Goal: Task Accomplishment & Management: Complete application form

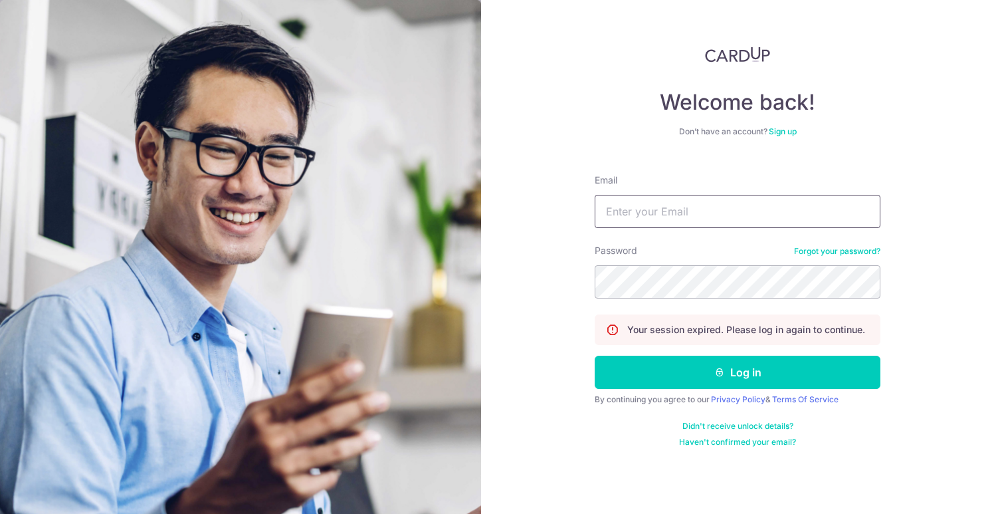
type input "junr0ng@hotmail.com"
click at [738, 372] on button "Log in" at bounding box center [738, 372] width 286 height 33
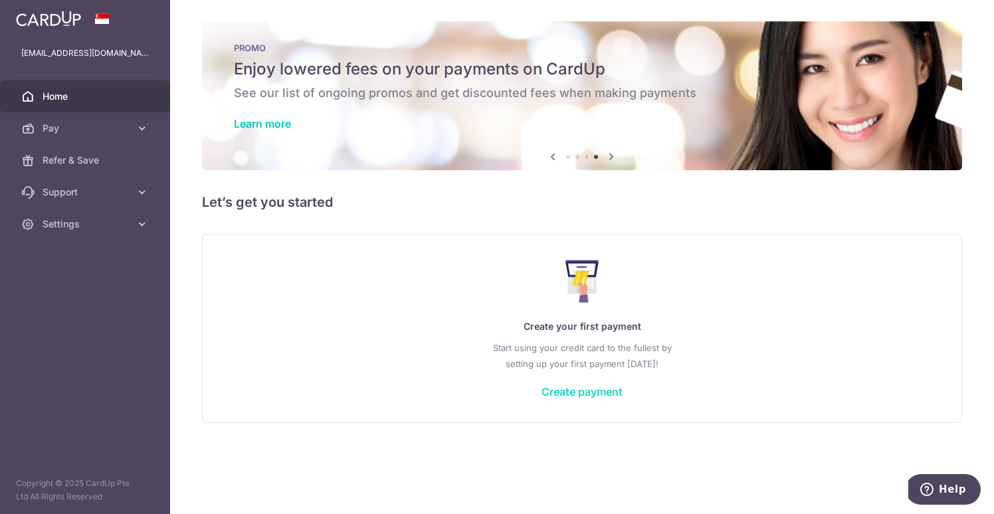
click at [605, 390] on link "Create payment" at bounding box center [582, 391] width 81 height 13
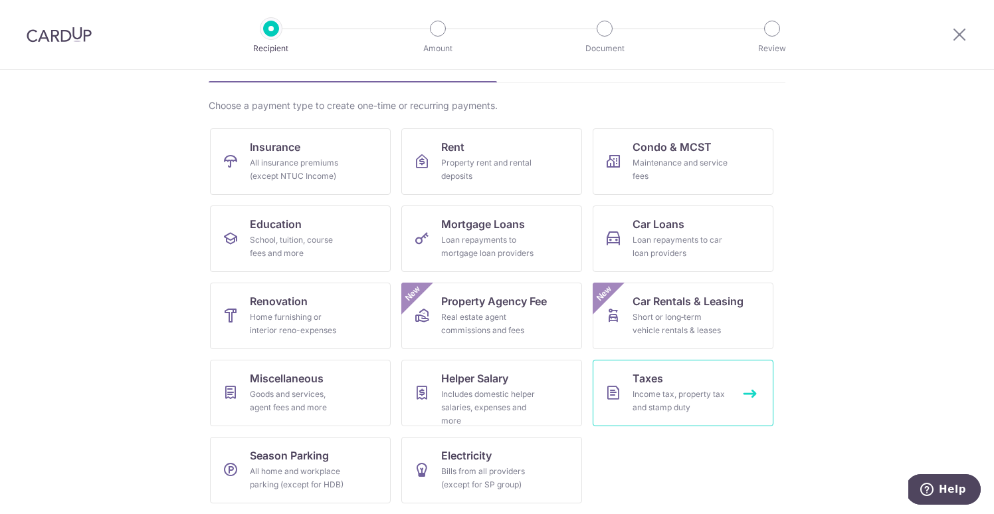
scroll to position [81, 0]
click at [611, 381] on link "Taxes Income tax, property tax and stamp duty" at bounding box center [683, 393] width 181 height 66
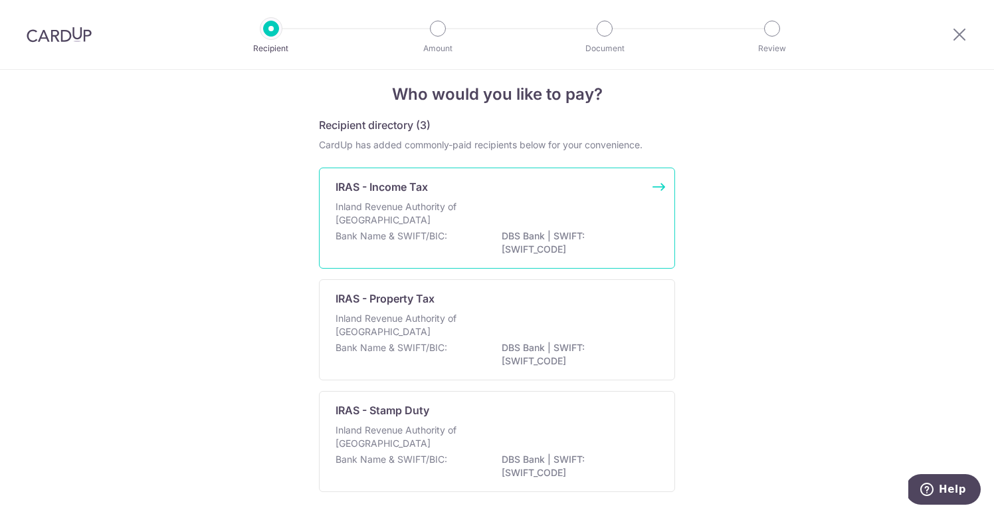
scroll to position [23, 0]
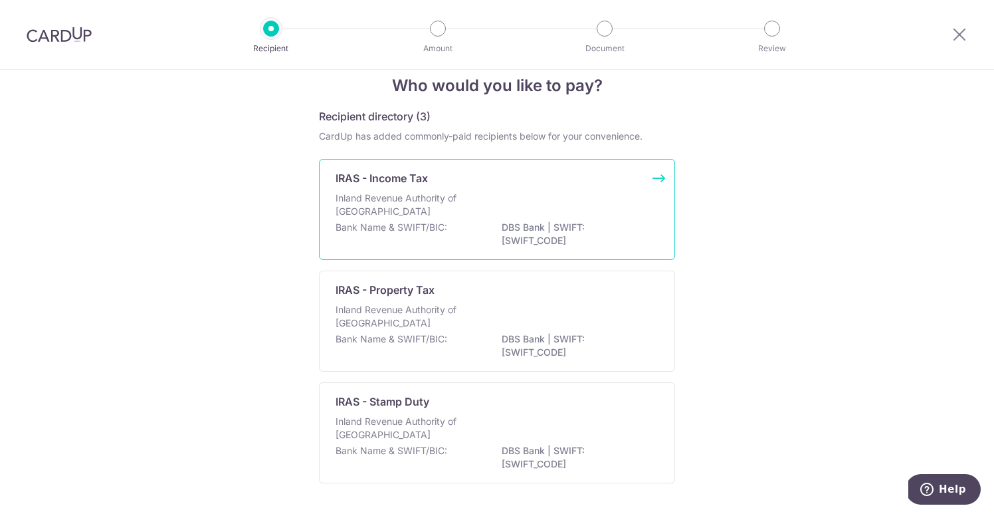
click at [565, 223] on p "DBS Bank | SWIFT: DBSSSGSGXXX" at bounding box center [576, 234] width 149 height 27
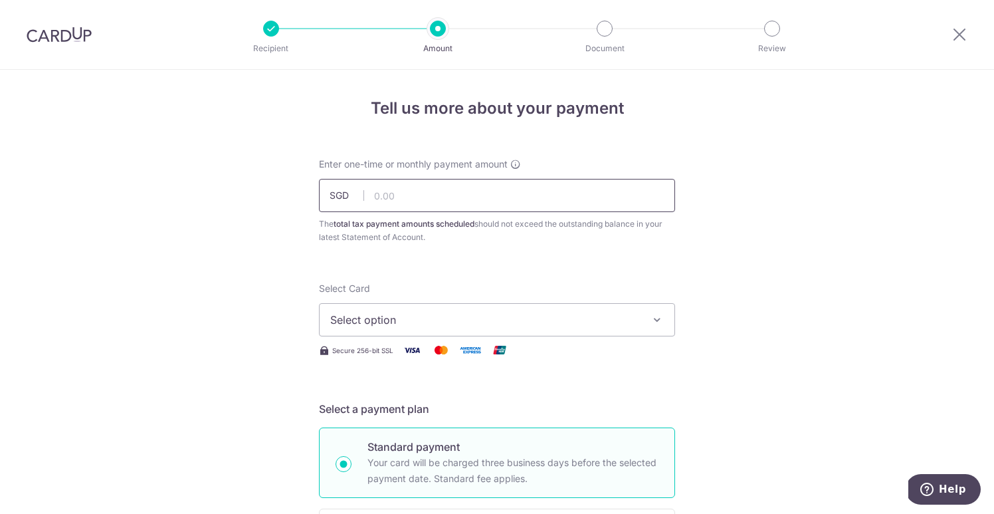
click at [591, 193] on input "text" at bounding box center [497, 195] width 356 height 33
paste input "551.91"
type input "551.91"
click at [449, 314] on span "Select option" at bounding box center [485, 320] width 310 height 16
click at [433, 350] on link "Add credit card" at bounding box center [497, 357] width 355 height 24
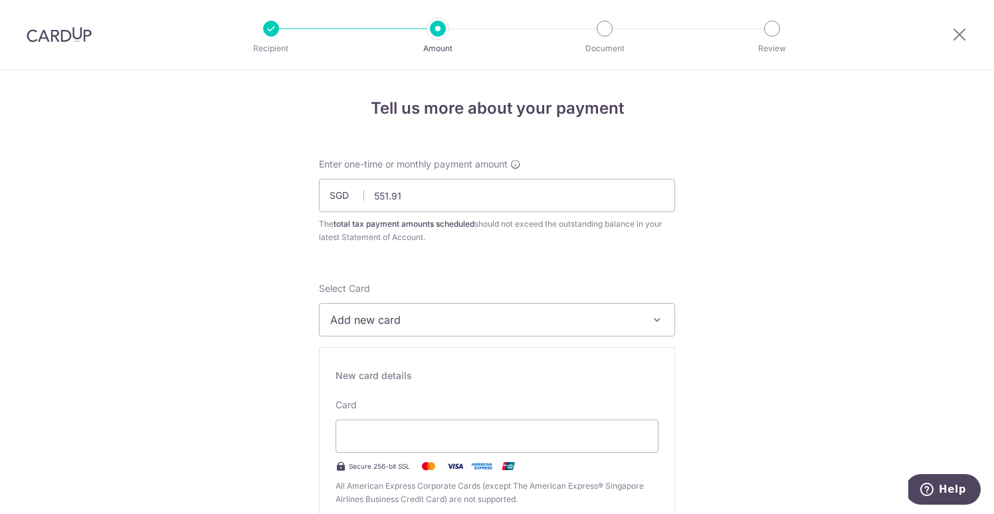
scroll to position [44, 0]
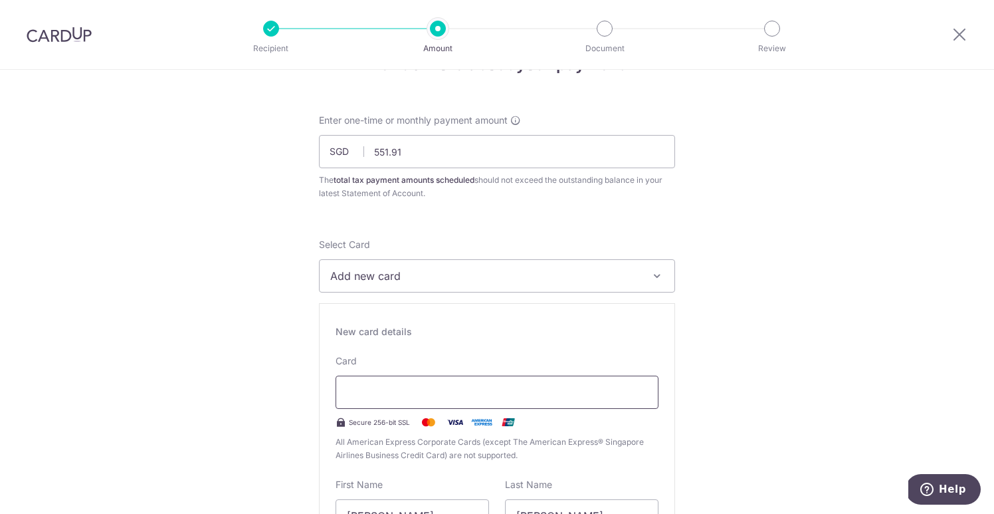
click at [419, 380] on div at bounding box center [497, 391] width 323 height 33
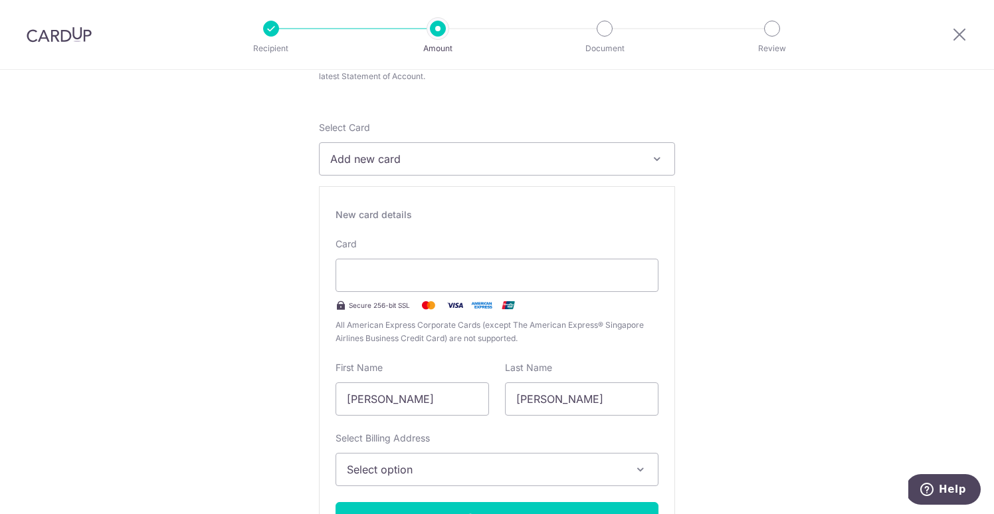
scroll to position [185, 0]
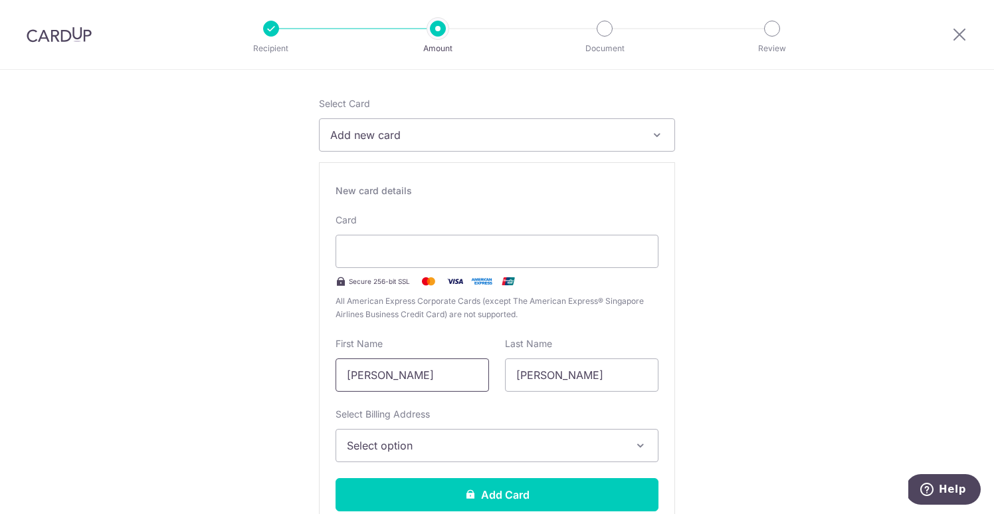
click at [407, 365] on input "[PERSON_NAME]" at bounding box center [413, 374] width 154 height 33
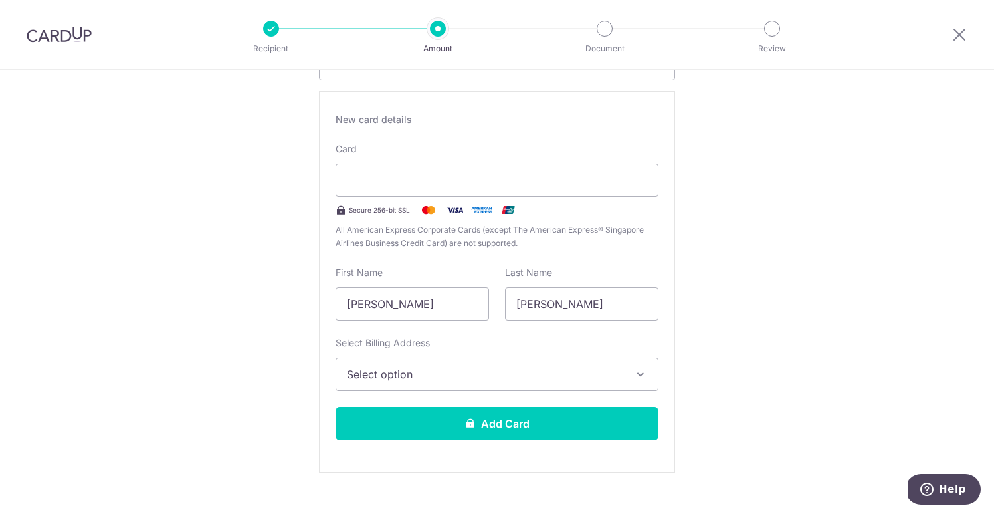
scroll to position [264, 0]
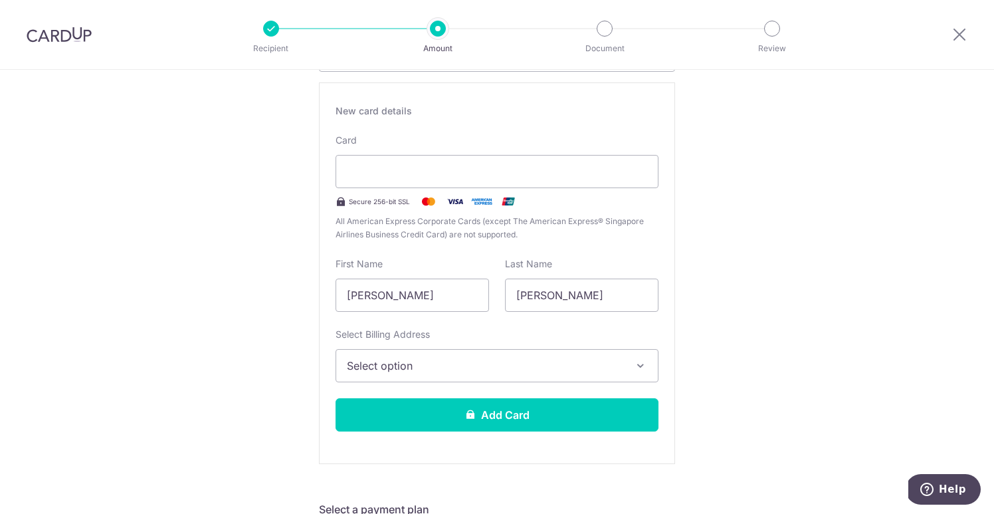
click at [526, 349] on button "Select option" at bounding box center [497, 365] width 323 height 33
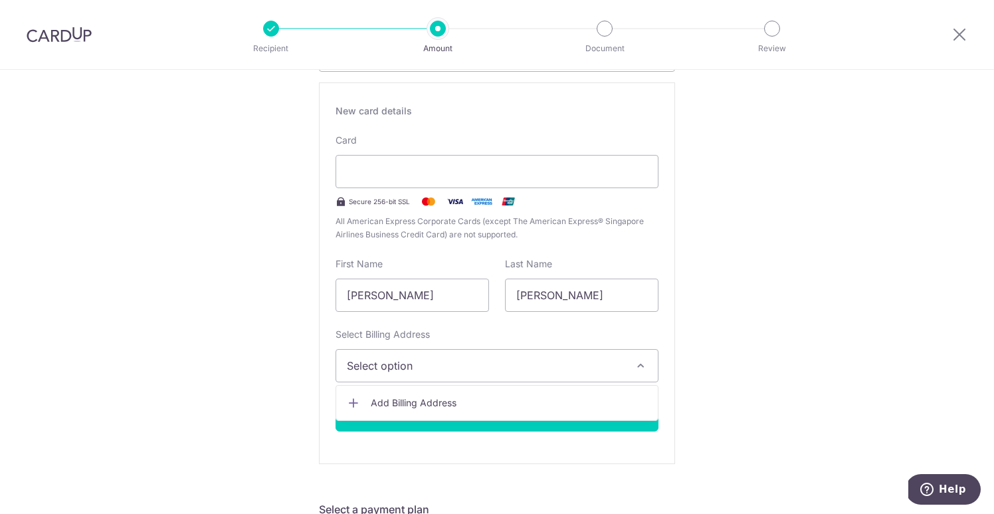
click at [427, 400] on span "Add Billing Address" at bounding box center [509, 402] width 276 height 13
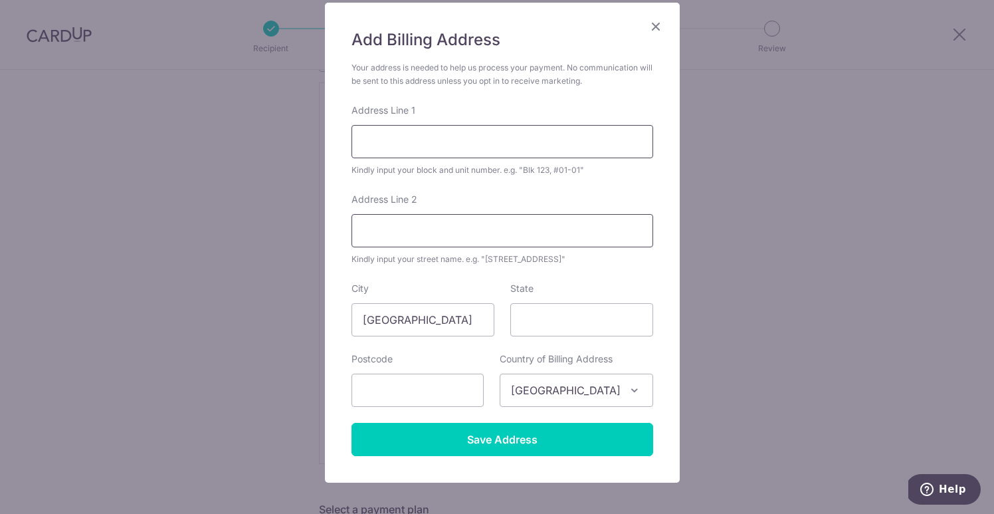
scroll to position [108, 0]
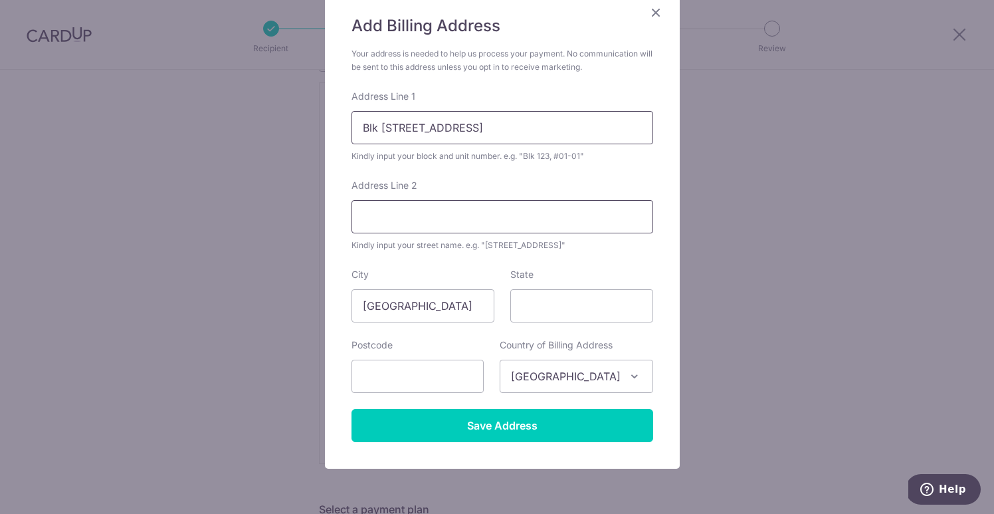
type input "Blk 140 Serangoon North Ave 2 #10-36"
type input "Blk 140 Serangoon north Ave 2 #10-36"
type input "550140"
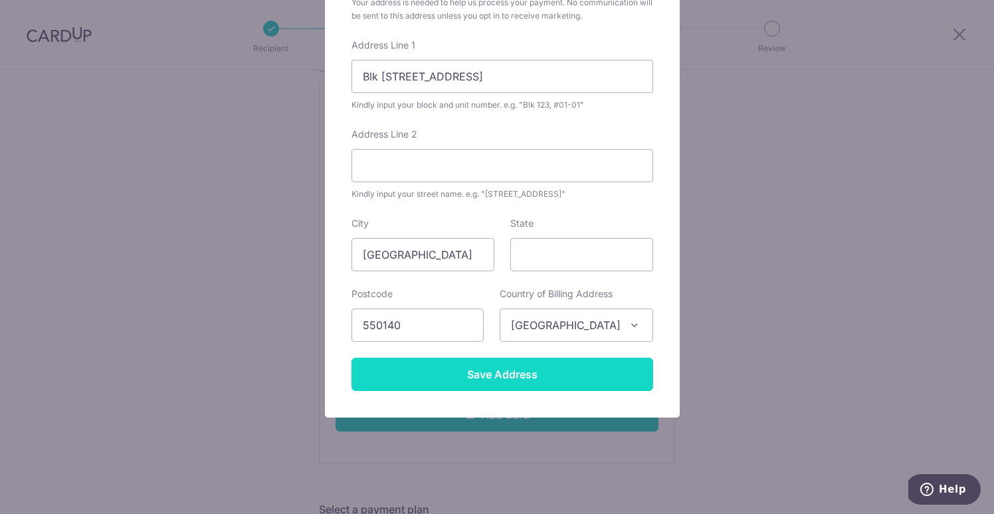
click at [499, 379] on input "Save Address" at bounding box center [503, 374] width 302 height 33
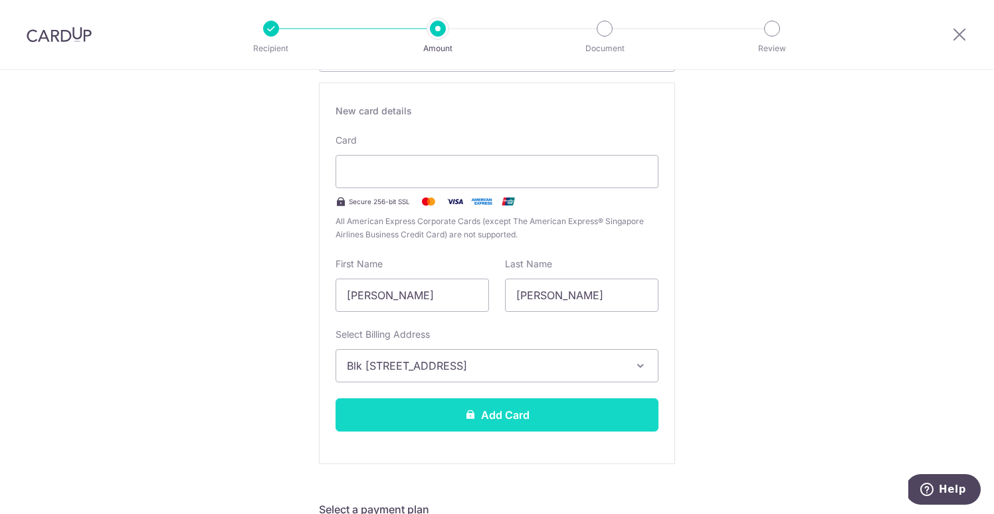
click at [510, 419] on button "Add Card" at bounding box center [497, 414] width 323 height 33
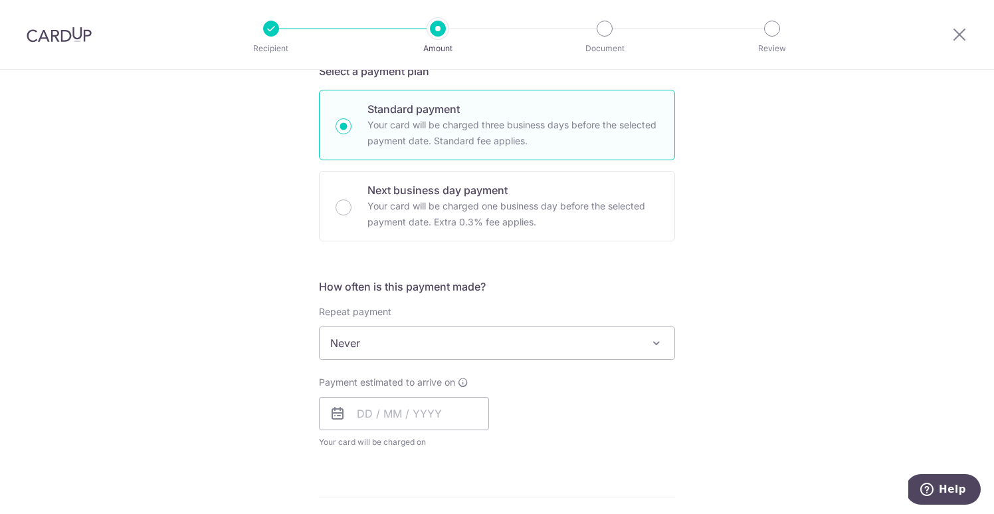
scroll to position [342, 0]
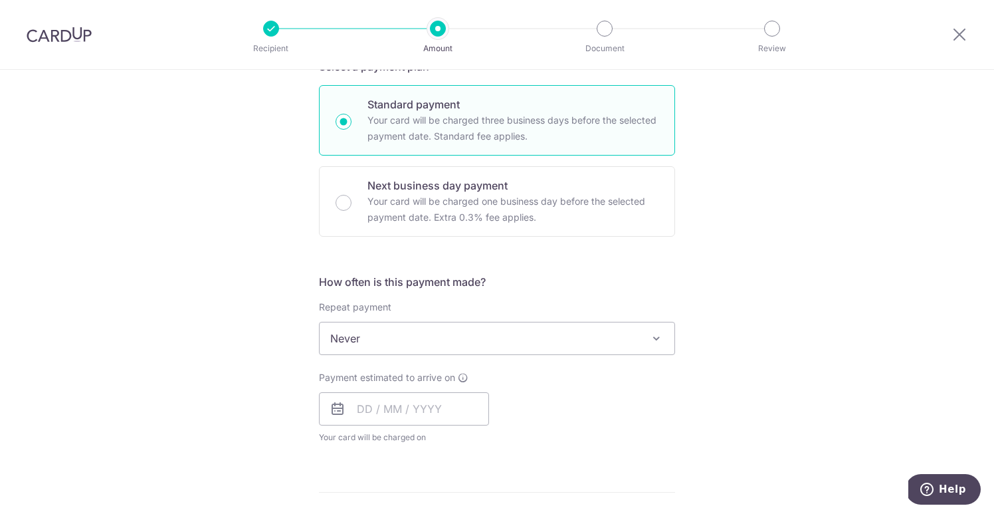
click at [479, 346] on span "Never" at bounding box center [497, 338] width 355 height 32
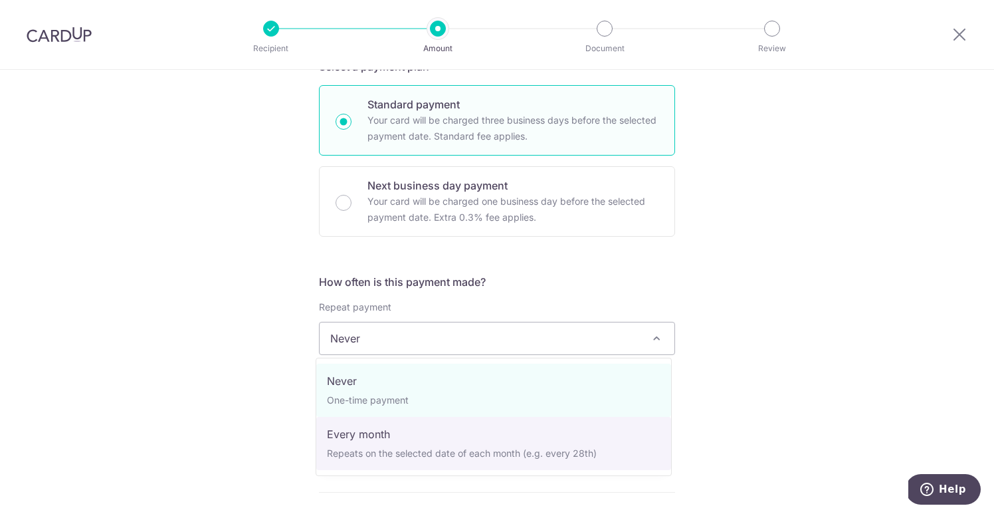
select select "3"
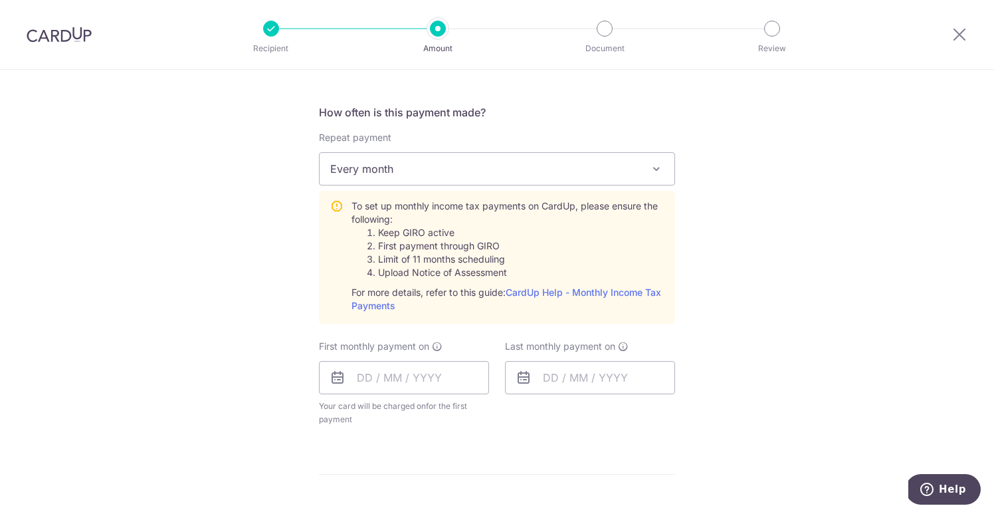
scroll to position [548, 0]
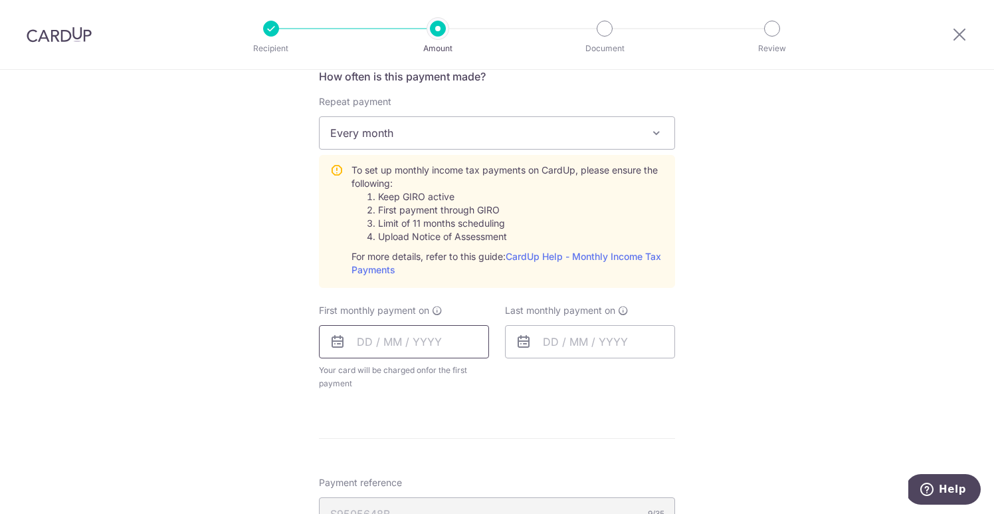
click at [354, 343] on input "text" at bounding box center [404, 341] width 170 height 33
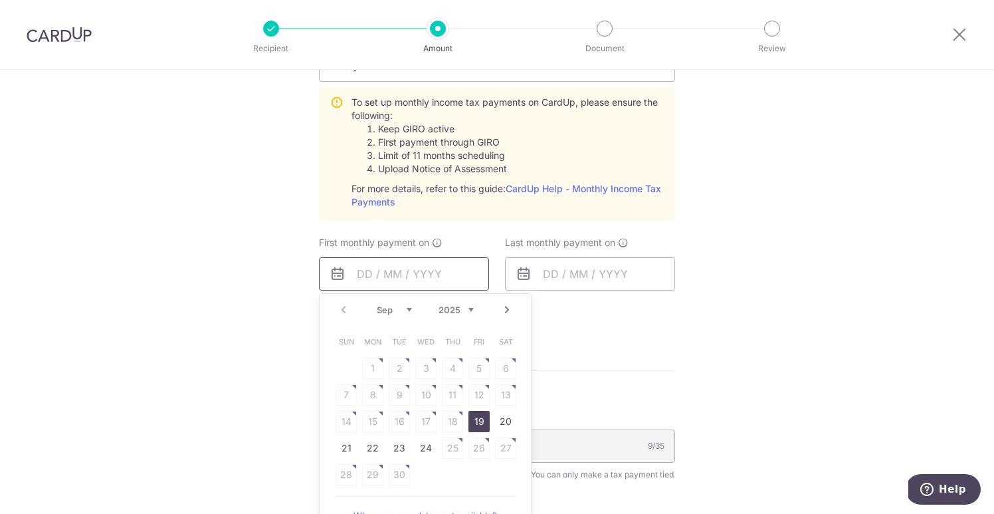
scroll to position [624, 0]
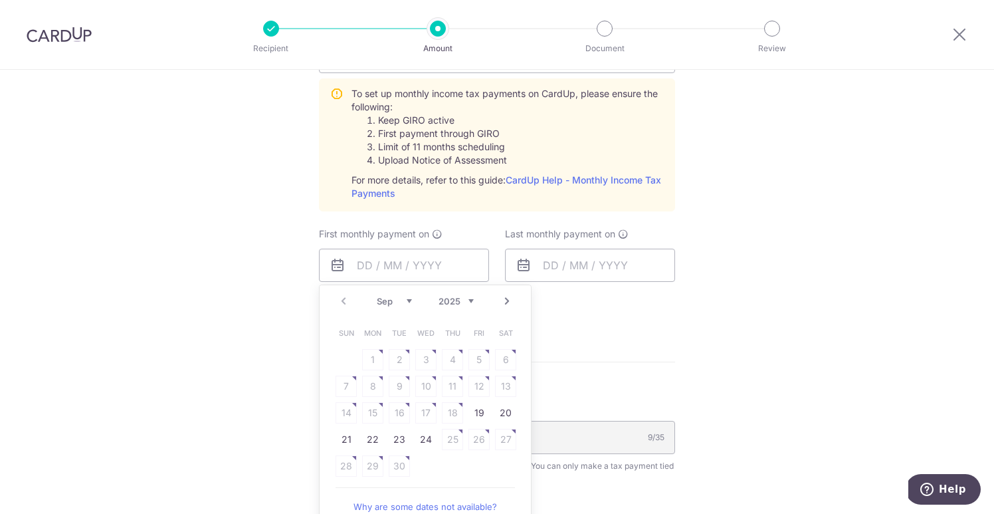
click at [450, 414] on table "Sun Mon Tue Wed Thu Fri Sat 1 2 3 4 5 6 7 8 9 10 11 12 13 14 15 16 17 18 19 20 …" at bounding box center [426, 399] width 186 height 159
click at [483, 414] on link "19" at bounding box center [478, 412] width 21 height 21
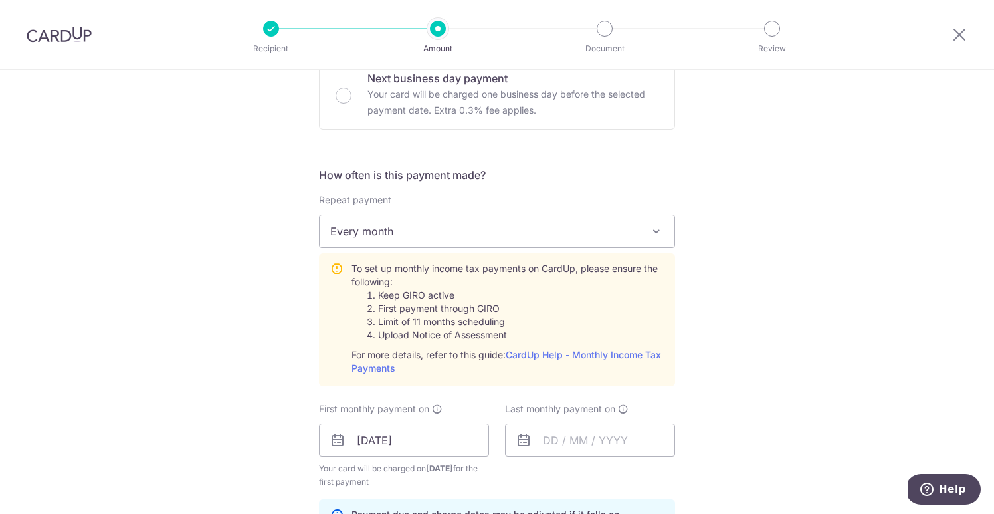
scroll to position [447, 0]
click at [398, 442] on input "19/09/2025" at bounding box center [404, 441] width 170 height 33
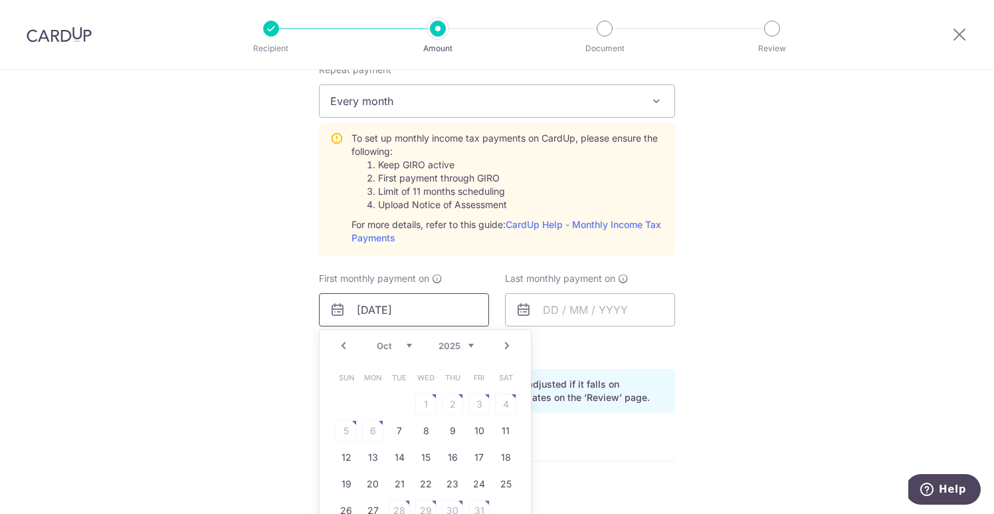
scroll to position [601, 0]
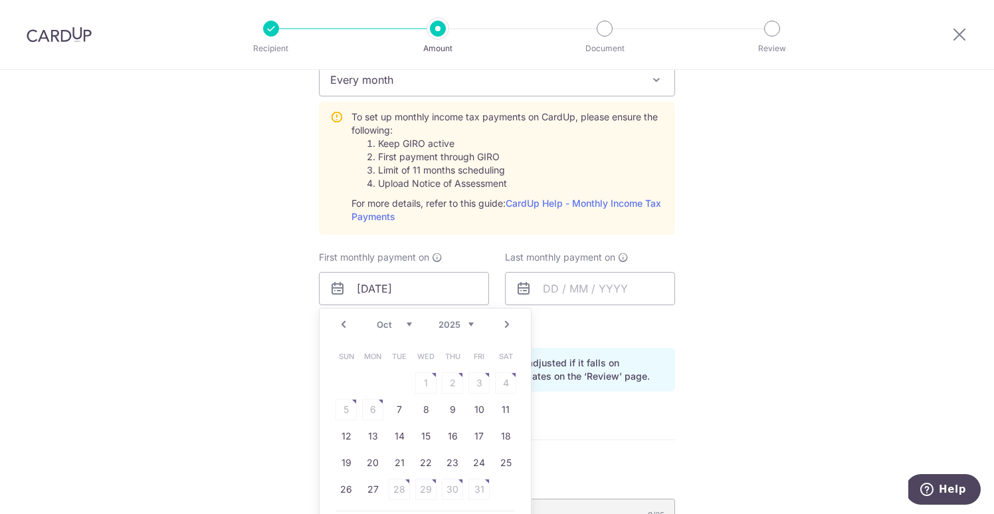
click at [399, 330] on div "Sep Oct Nov Dec 2025 2026" at bounding box center [425, 324] width 97 height 11
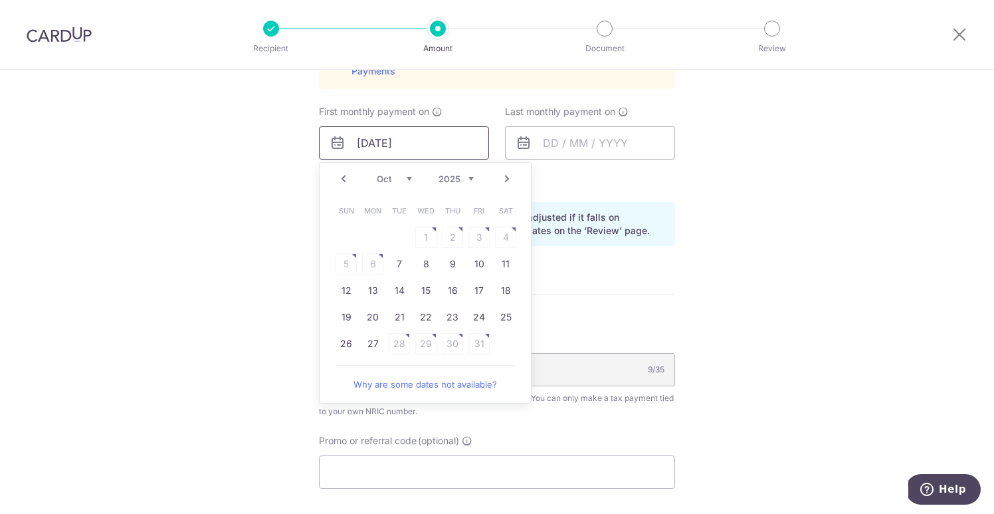
scroll to position [748, 0]
click at [383, 381] on link "Why are some dates not available?" at bounding box center [425, 382] width 179 height 27
click at [371, 343] on link "27" at bounding box center [372, 341] width 21 height 21
type input "[DATE]"
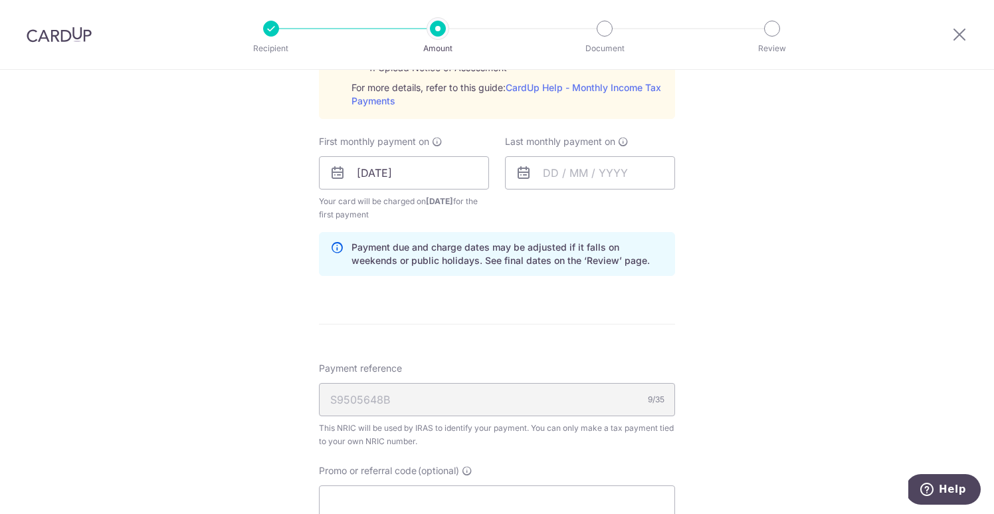
scroll to position [709, 0]
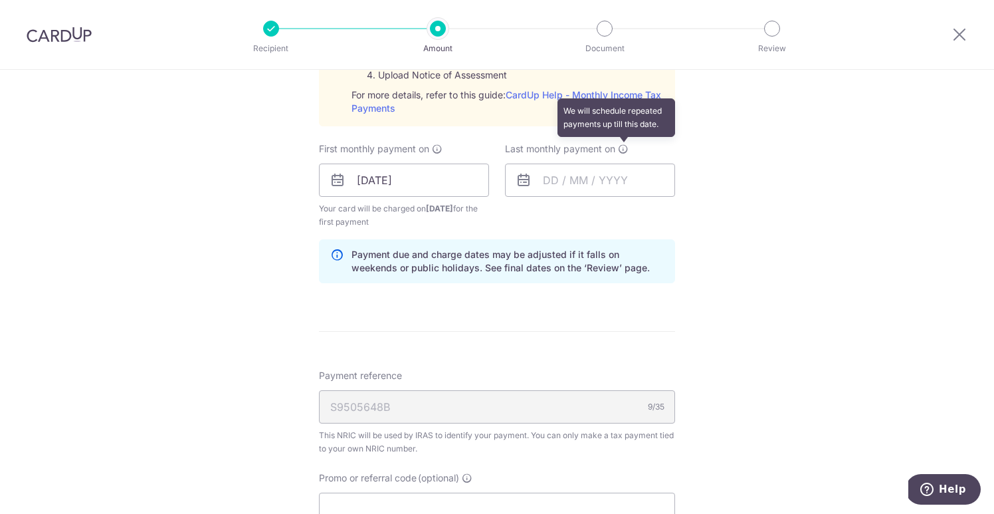
click at [618, 150] on icon at bounding box center [623, 149] width 11 height 11
click at [593, 173] on input "text" at bounding box center [590, 179] width 170 height 33
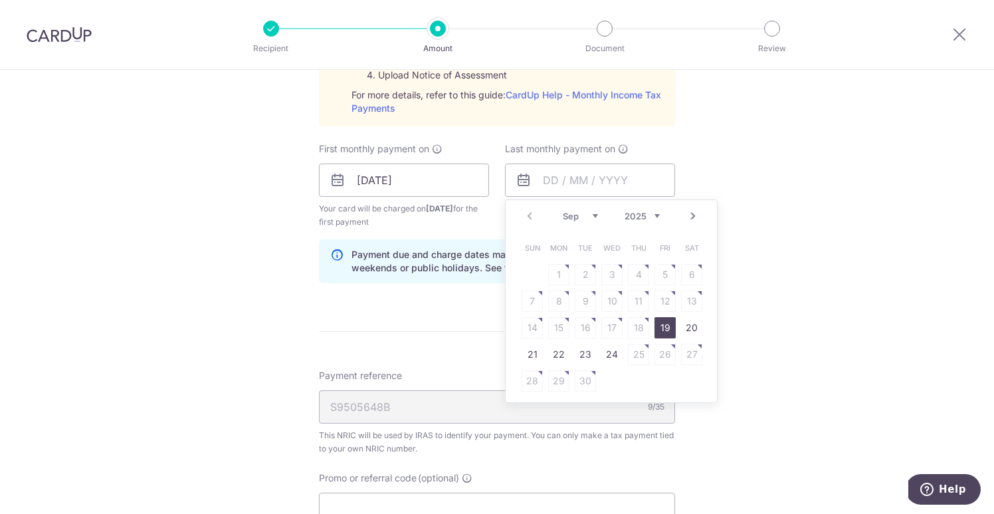
click at [692, 216] on link "Next" at bounding box center [693, 216] width 16 height 16
click at [690, 215] on link "Next" at bounding box center [693, 216] width 16 height 16
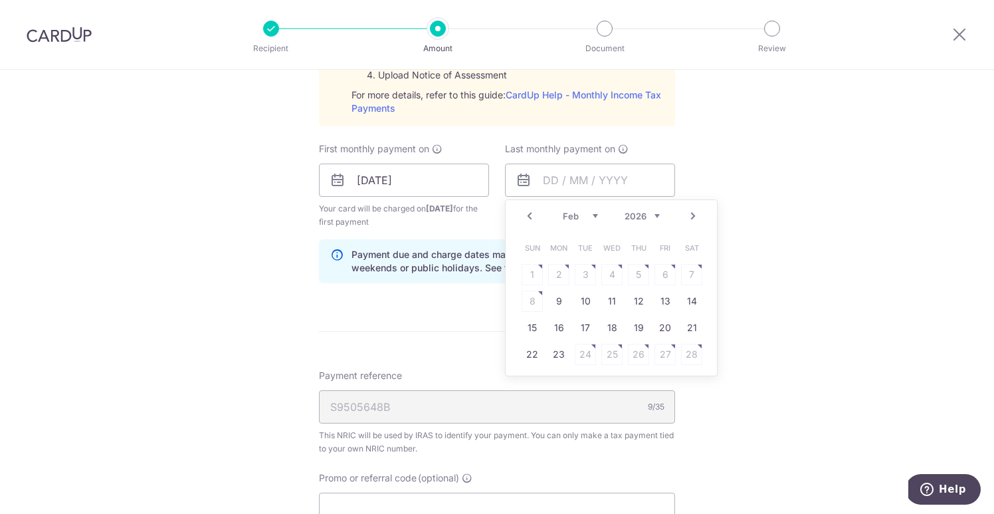
click at [690, 215] on link "Next" at bounding box center [693, 216] width 16 height 16
click at [692, 213] on link "Next" at bounding box center [693, 216] width 16 height 16
click at [619, 322] on table "Sun Mon Tue Wed Thu Fri Sat 1 2 3 4 5 6 7 8 9 10 11 12 13 14 15 16 17 18 19 20 …" at bounding box center [612, 314] width 186 height 159
click at [522, 214] on link "Prev" at bounding box center [530, 216] width 16 height 16
click at [607, 358] on link "25" at bounding box center [611, 354] width 21 height 21
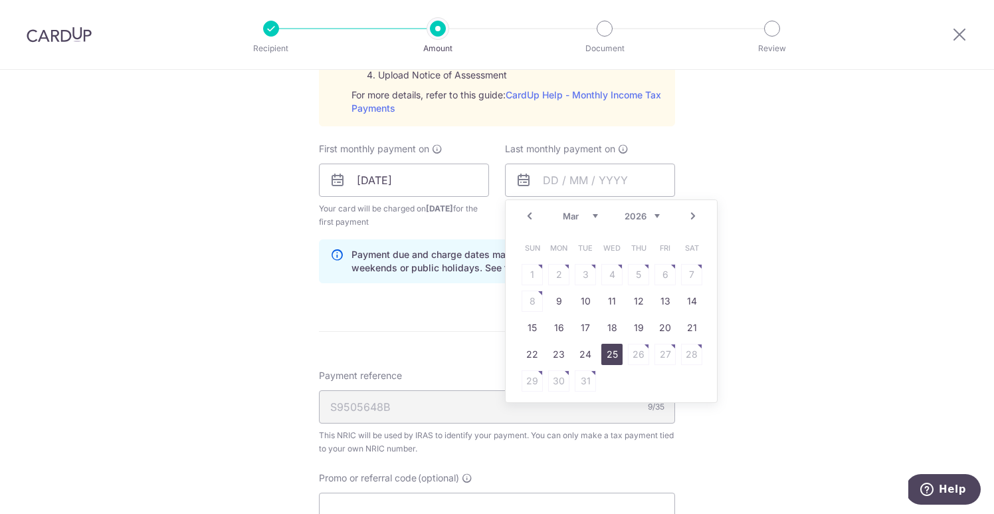
type input "25/03/2026"
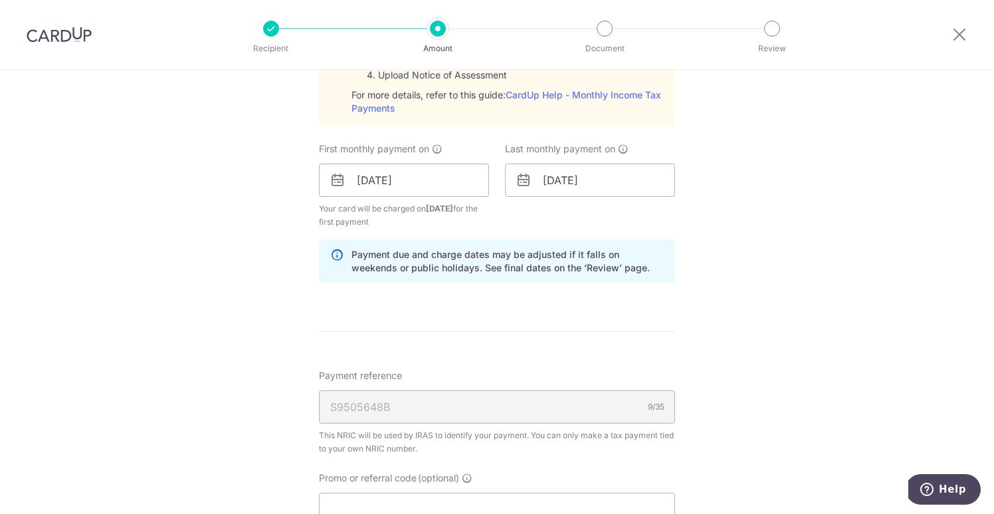
click at [566, 330] on form "Enter one-time or monthly payment amount SGD 551.91 551.91 The total tax paymen…" at bounding box center [497, 93] width 356 height 1290
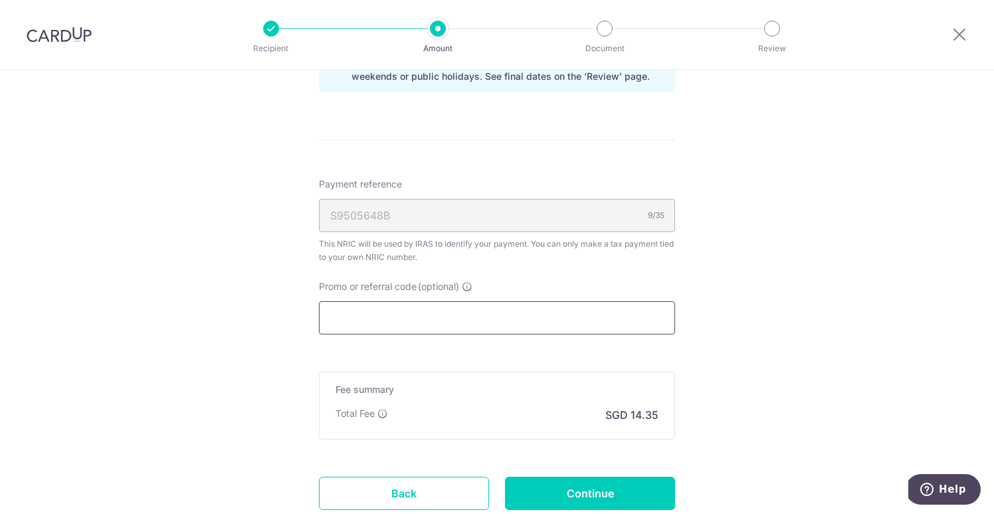
scroll to position [902, 0]
click at [510, 325] on input "Promo or referral code (optional)" at bounding box center [497, 315] width 356 height 33
paste input "551.91"
type input "551.91"
paste input "VTAX25R"
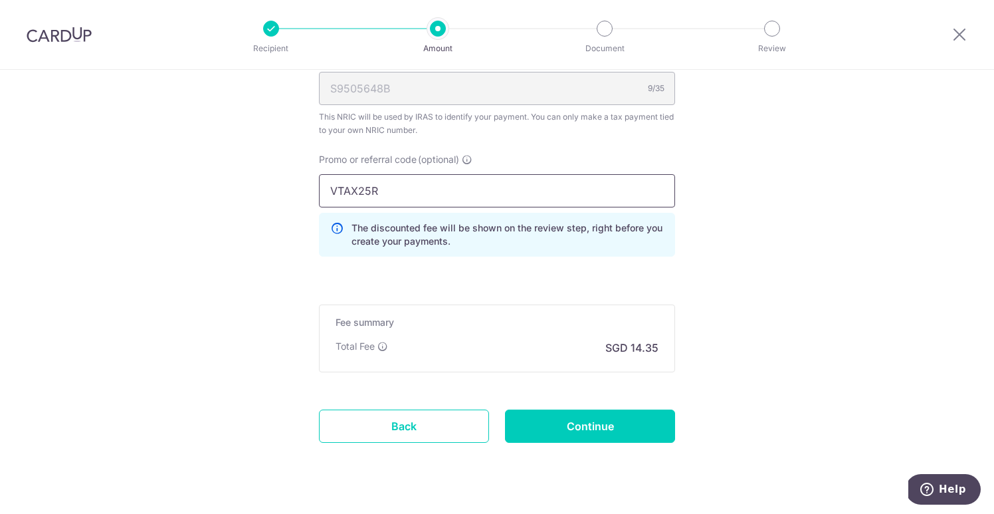
scroll to position [1030, 0]
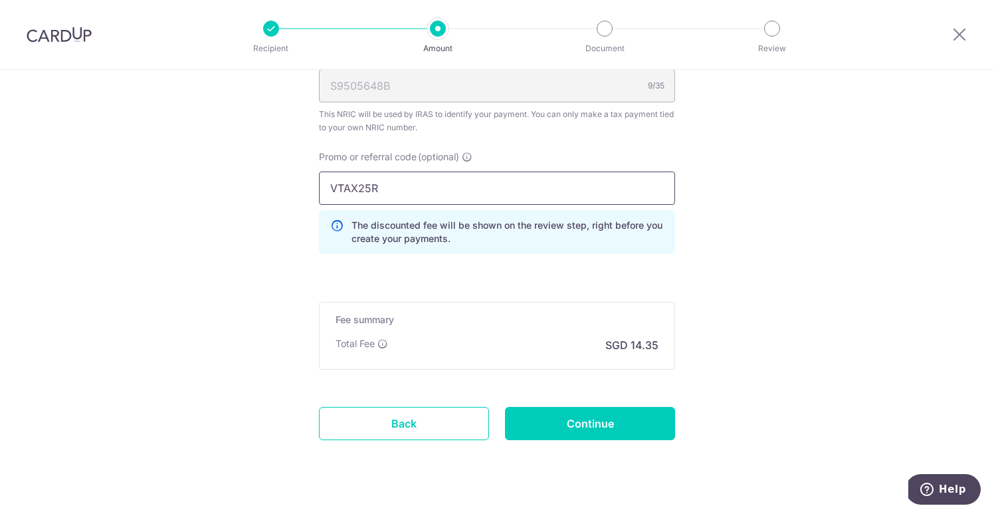
type input "VTAX25R"
click at [575, 357] on div "Fee summary Base fee Extend fee Next-day fee Total Fee SGD 14.35" at bounding box center [497, 336] width 356 height 68
click at [542, 432] on input "Continue" at bounding box center [590, 423] width 170 height 33
type input "Create Schedule"
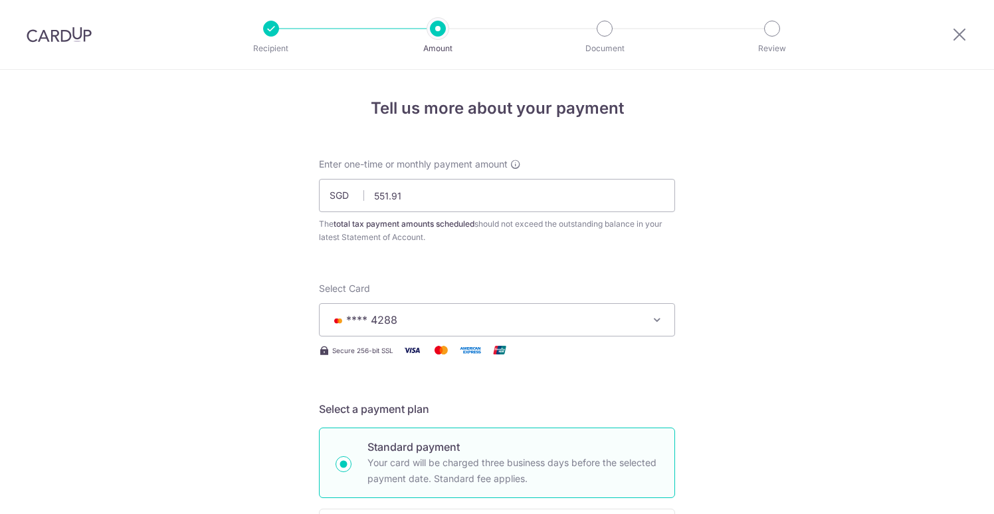
scroll to position [869, 0]
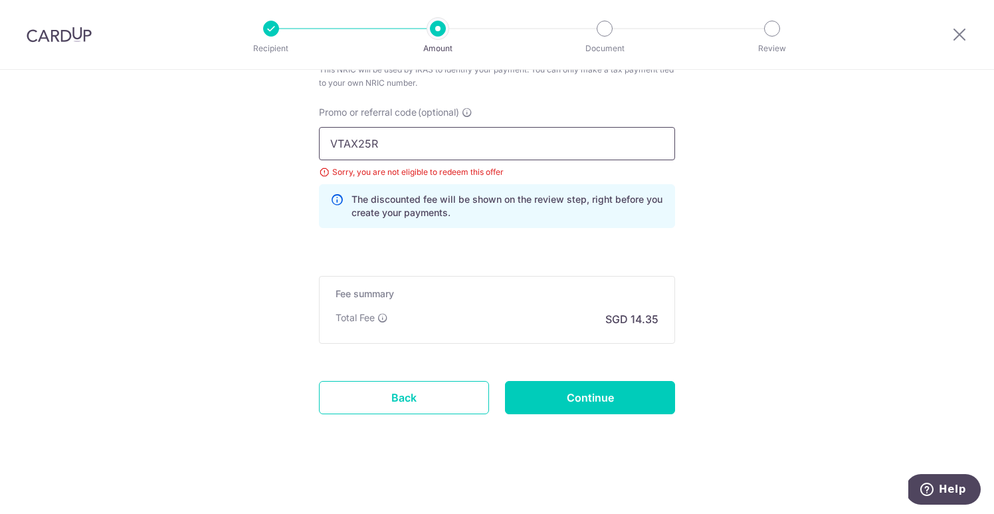
click at [570, 148] on input "VTAX25R" at bounding box center [497, 143] width 356 height 33
click at [323, 171] on div "Sorry, you are not eligible to redeem this offer" at bounding box center [497, 171] width 356 height 13
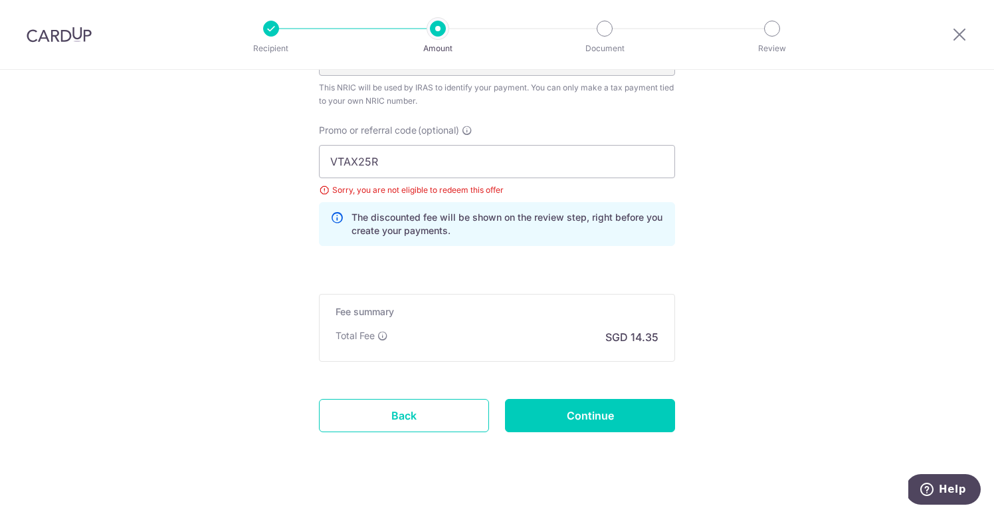
scroll to position [843, 0]
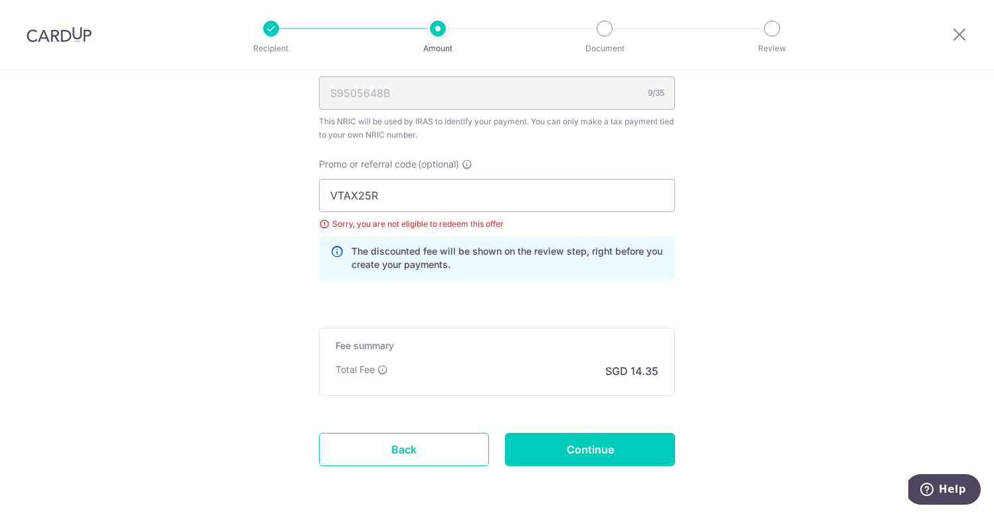
scroll to position [825, 0]
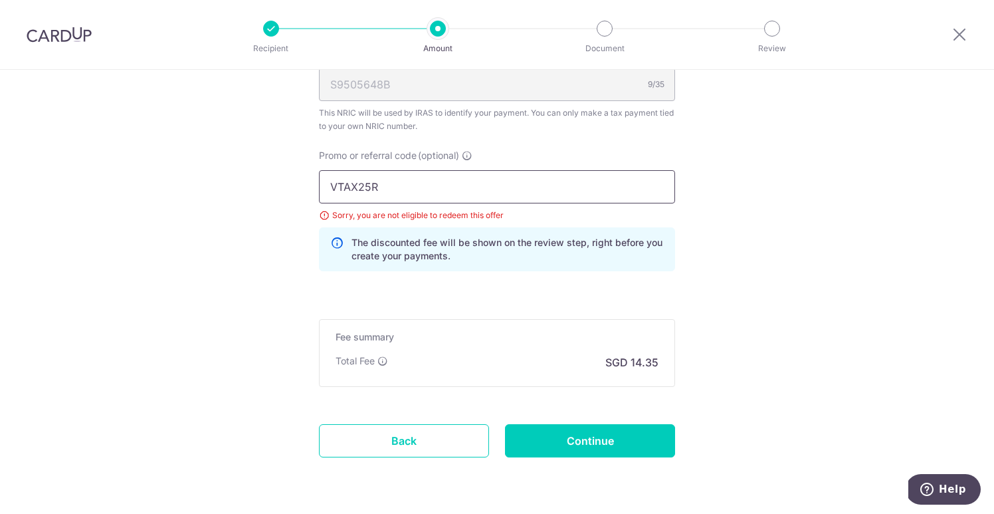
click at [433, 185] on input "VTAX25R" at bounding box center [497, 186] width 356 height 33
paste input "MCTAX25N"
type input "MCTAX25N"
click at [597, 443] on input "Continue" at bounding box center [590, 440] width 170 height 33
type input "Update Schedule"
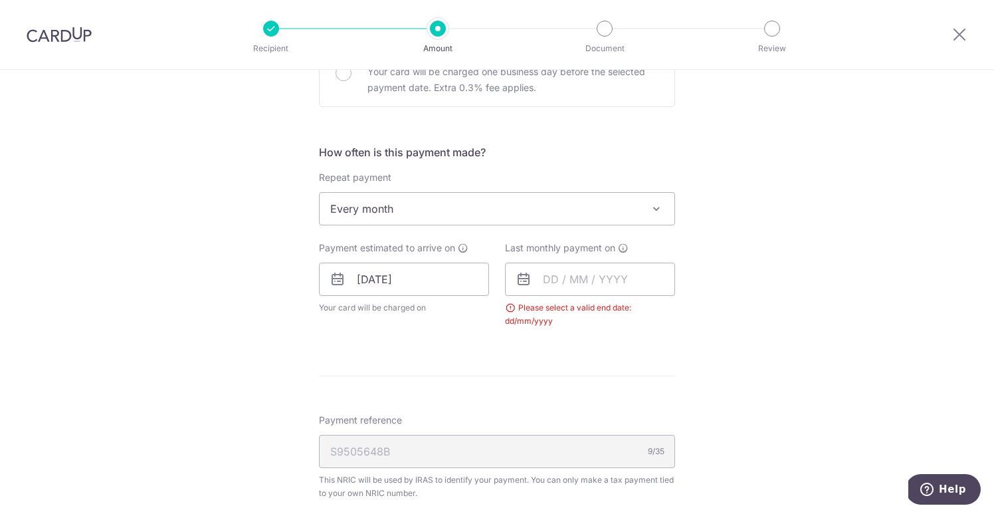
scroll to position [445, 0]
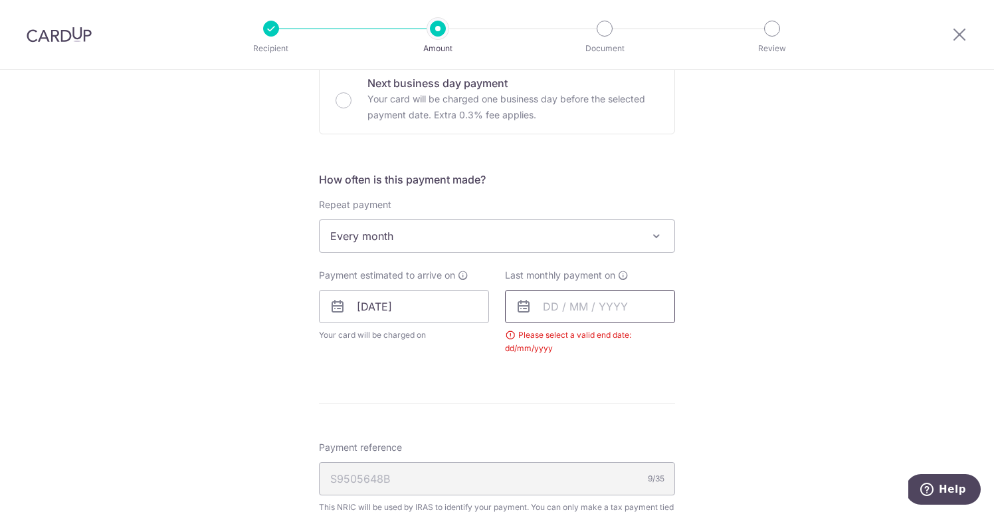
click at [556, 314] on input "text" at bounding box center [590, 306] width 170 height 33
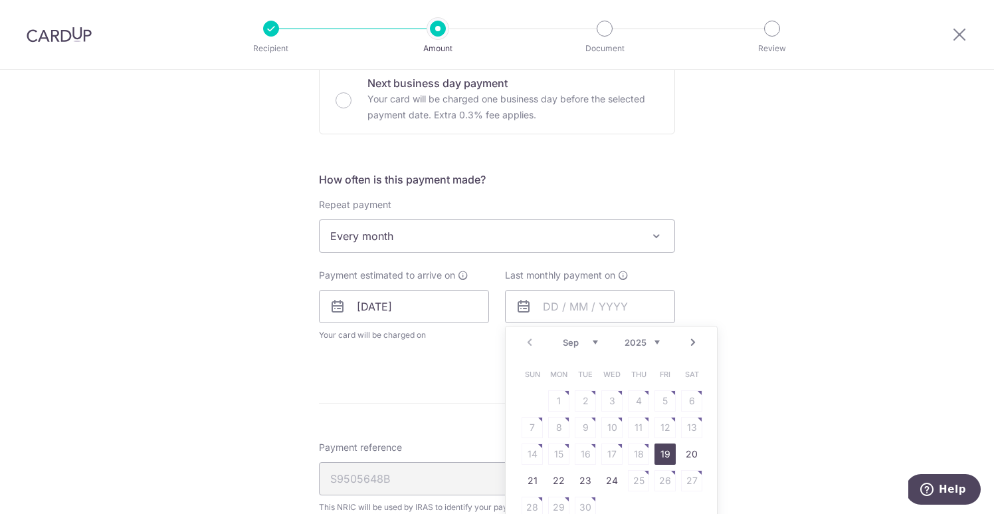
click at [685, 339] on link "Next" at bounding box center [693, 342] width 16 height 16
click at [609, 483] on link "25" at bounding box center [611, 480] width 21 height 21
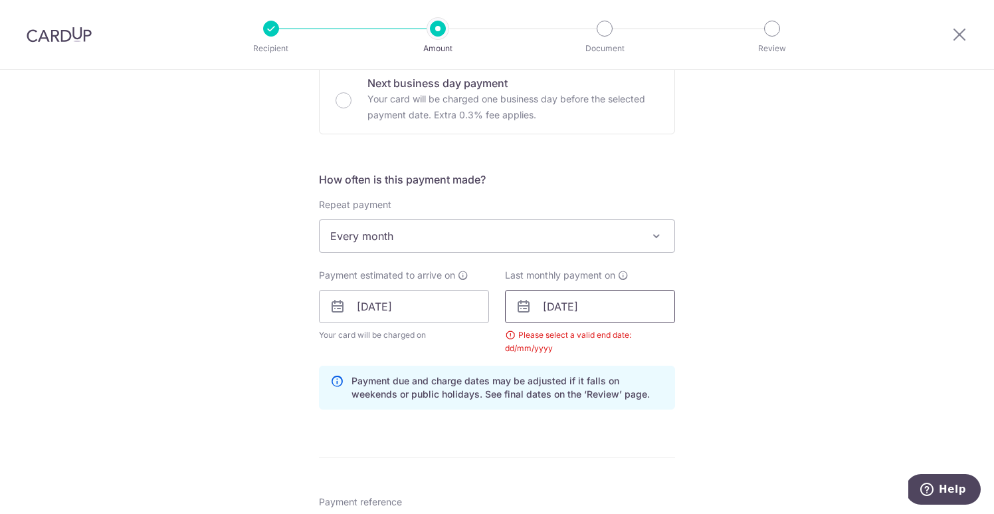
click at [618, 314] on input "25/03/2026" at bounding box center [590, 306] width 170 height 33
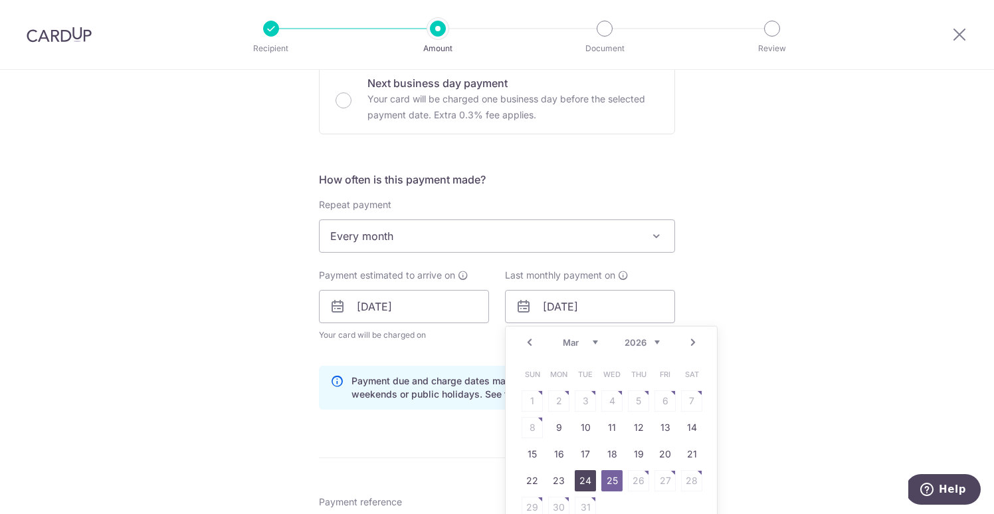
click at [575, 479] on link "24" at bounding box center [585, 480] width 21 height 21
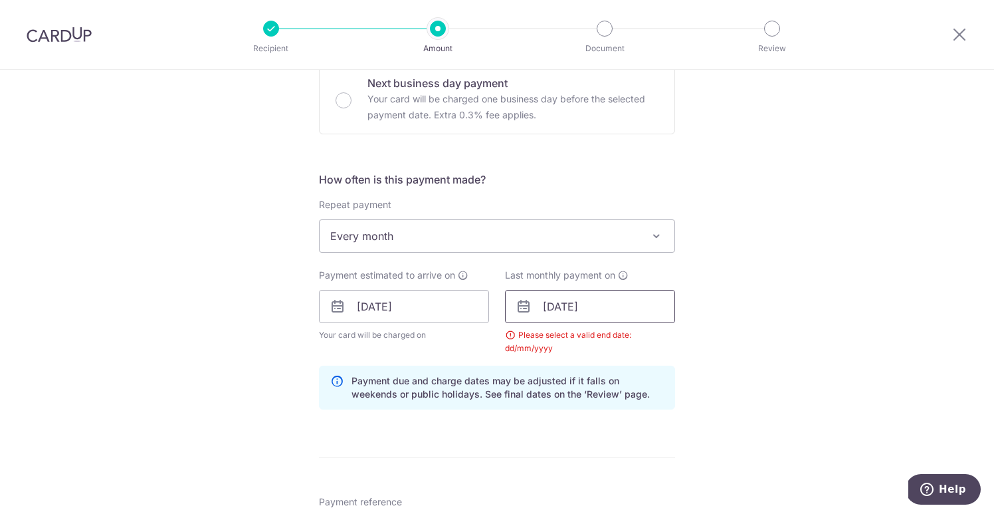
click at [590, 314] on input "[DATE]" at bounding box center [590, 306] width 170 height 33
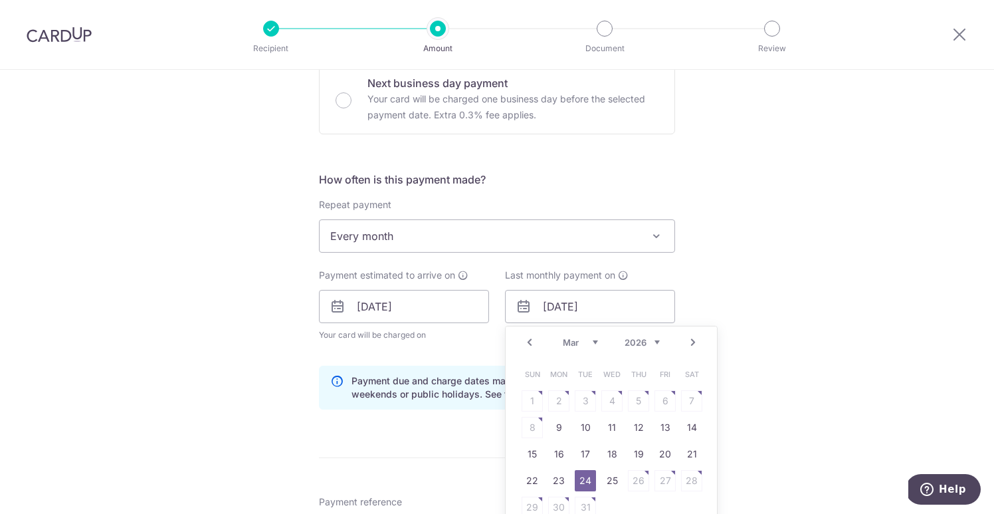
click at [534, 339] on link "Prev" at bounding box center [530, 342] width 16 height 16
click at [548, 467] on td "16" at bounding box center [559, 454] width 27 height 27
type input "16/02/2026"
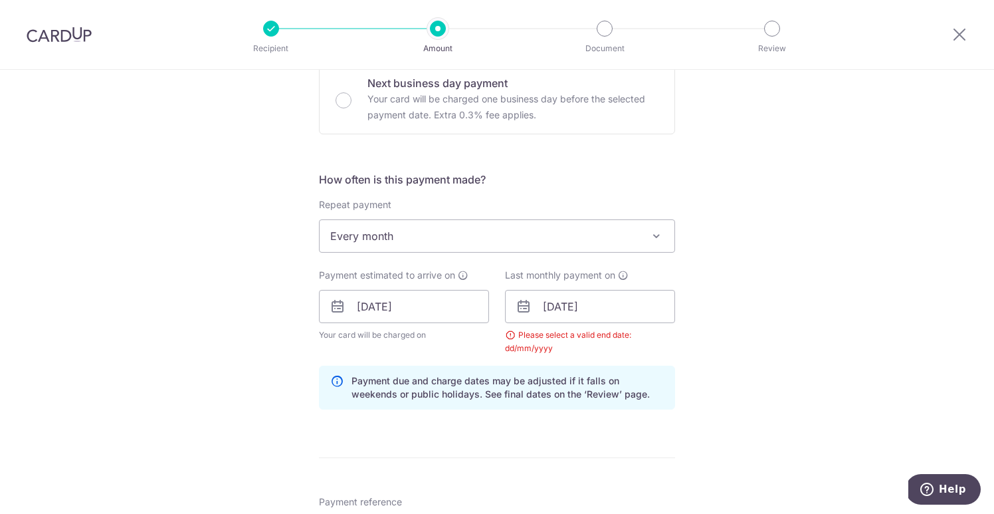
click at [525, 302] on icon at bounding box center [524, 306] width 16 height 16
click at [555, 310] on input "16/02/2026" at bounding box center [590, 306] width 170 height 33
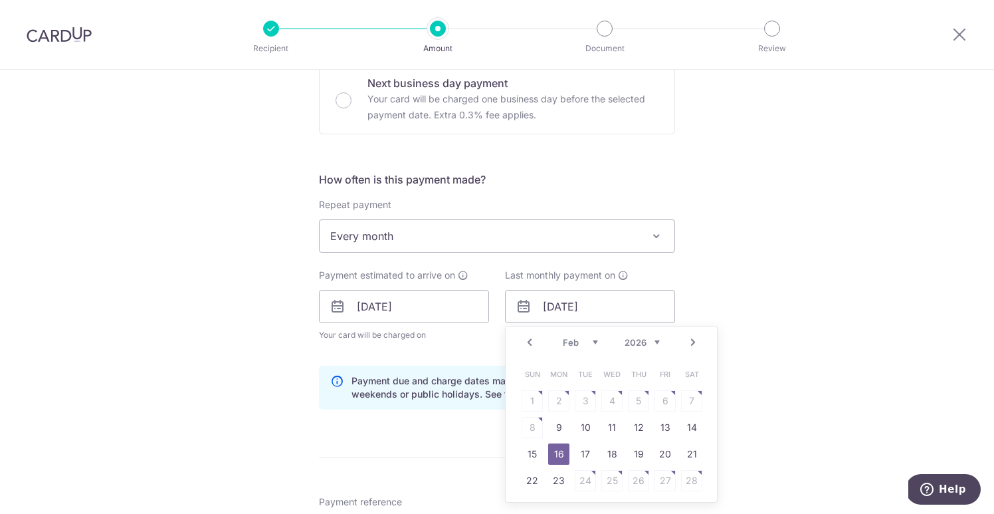
click at [556, 449] on link "16" at bounding box center [558, 453] width 21 height 21
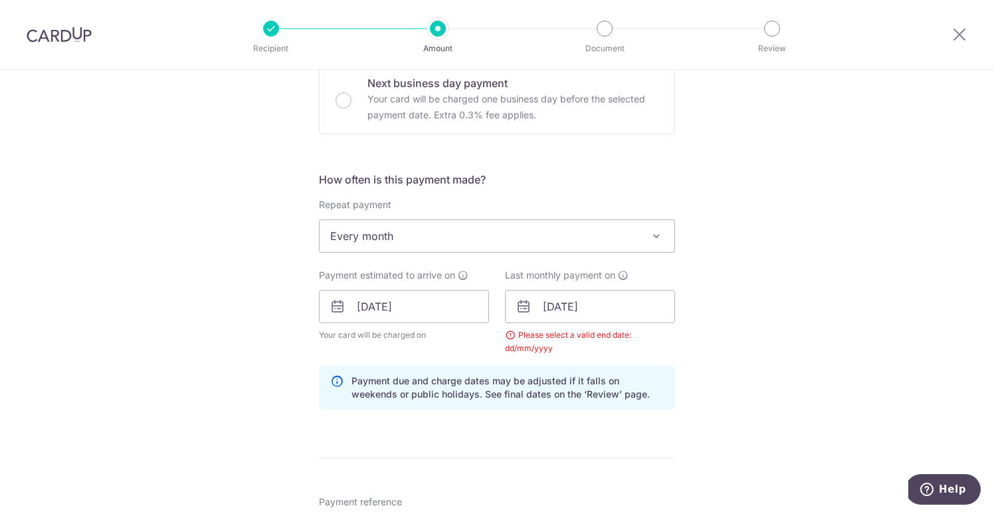
click at [568, 403] on div "Payment due and charge dates may be adjusted if it falls on weekends or public …" at bounding box center [497, 387] width 356 height 44
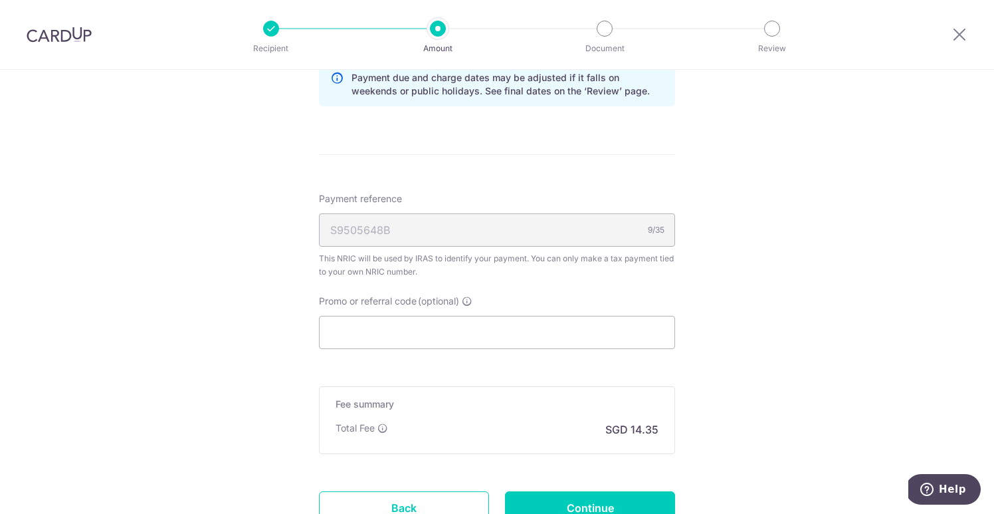
scroll to position [858, 0]
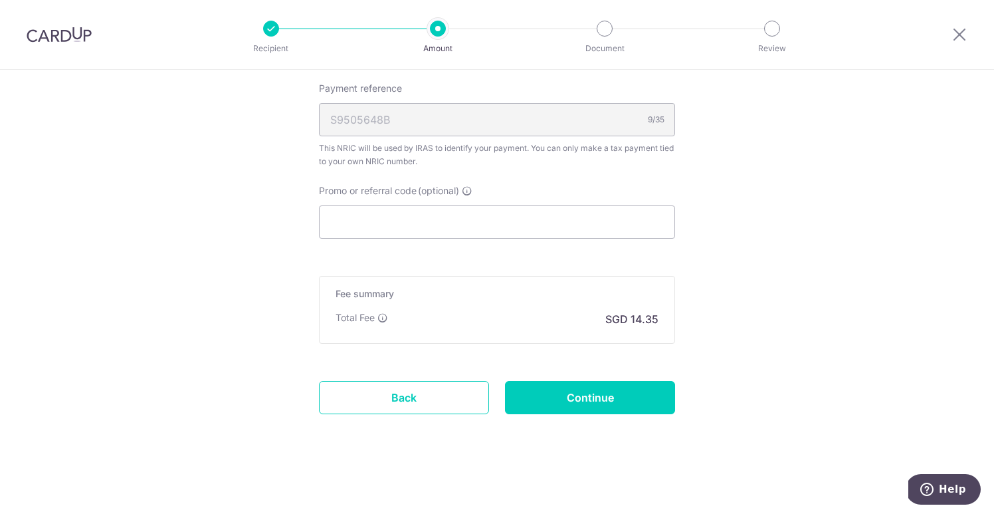
click at [522, 217] on input "Promo or referral code (optional)" at bounding box center [497, 221] width 356 height 33
paste input "MCTAX25N"
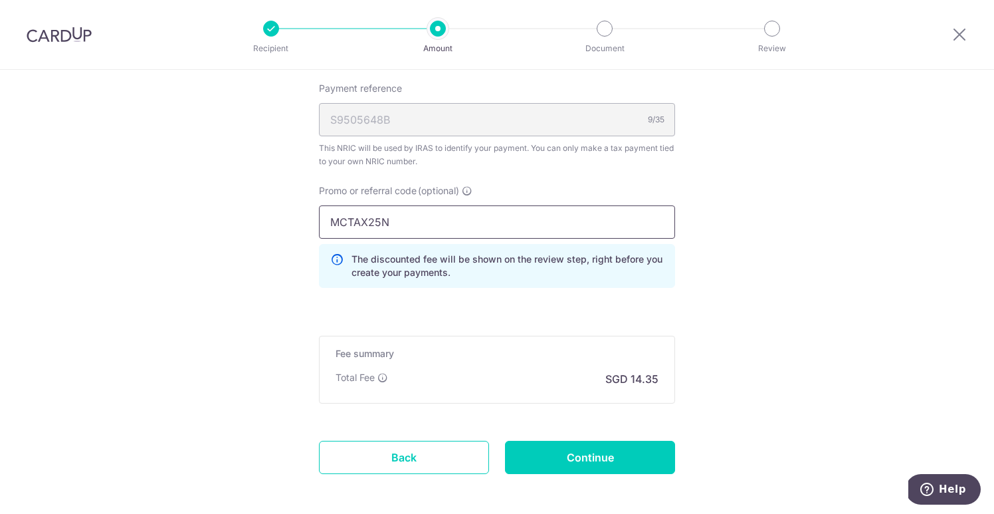
type input "MCTAX25N"
click at [521, 262] on p "The discounted fee will be shown on the review step, right before you create yo…" at bounding box center [508, 266] width 312 height 27
click at [539, 354] on h5 "Fee summary" at bounding box center [497, 353] width 323 height 13
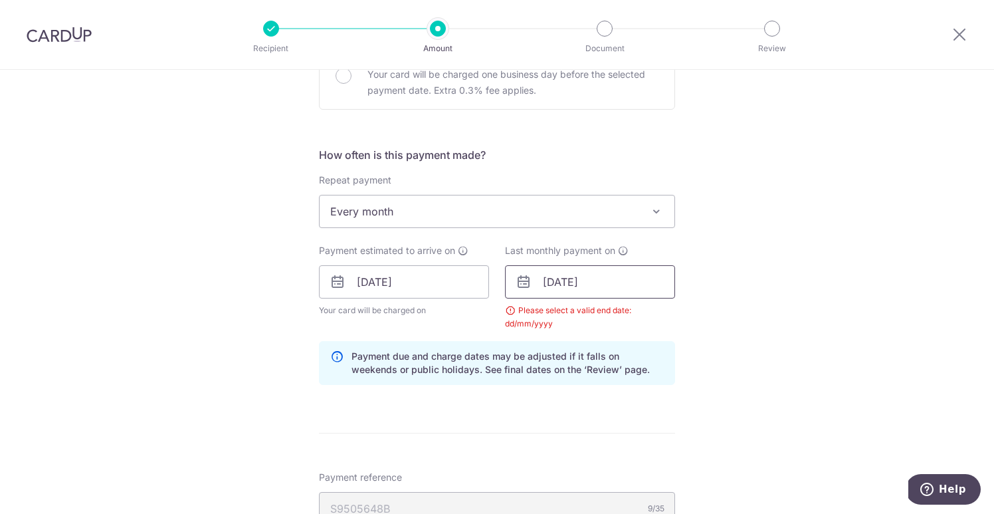
scroll to position [463, 0]
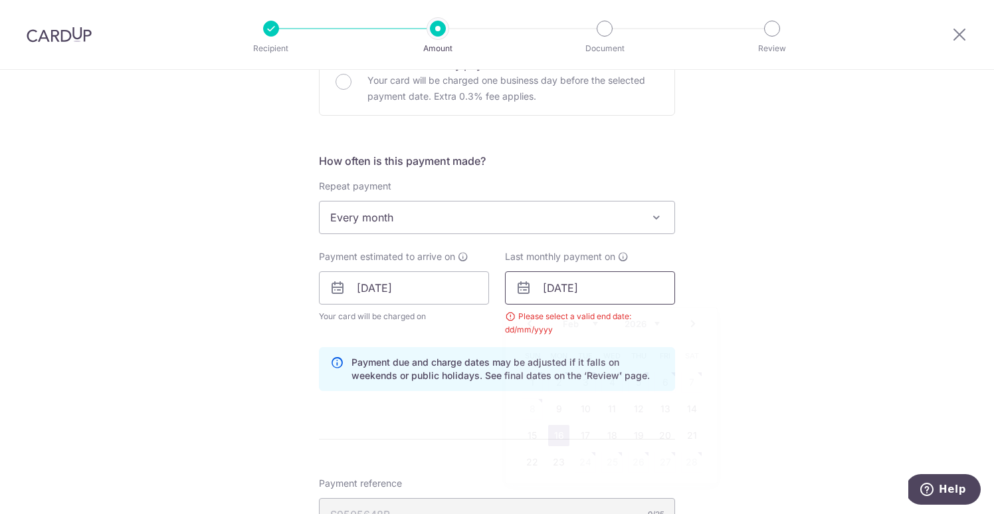
click at [568, 292] on input "16/02/2026" at bounding box center [590, 287] width 170 height 33
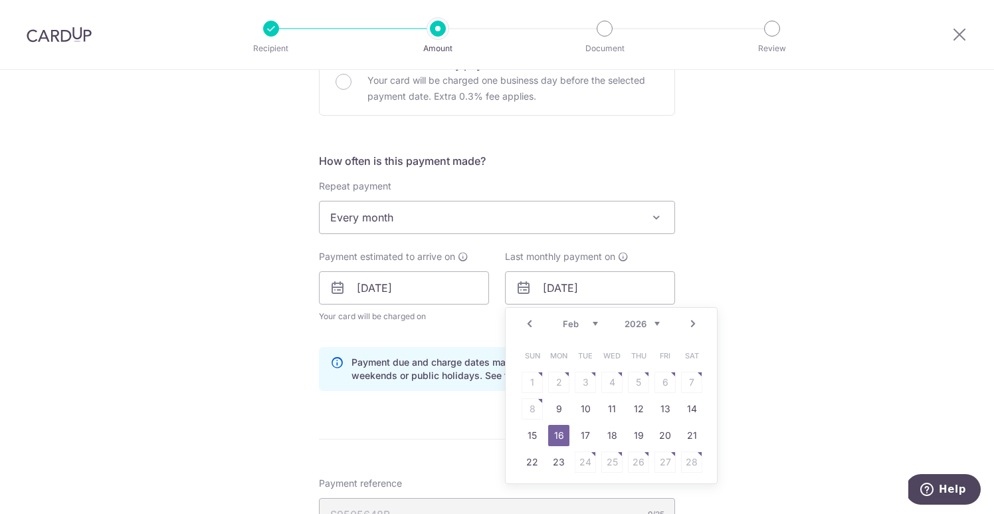
click at [688, 324] on link "Next" at bounding box center [693, 324] width 16 height 16
click at [586, 464] on link "24" at bounding box center [585, 461] width 21 height 21
type input "[DATE]"
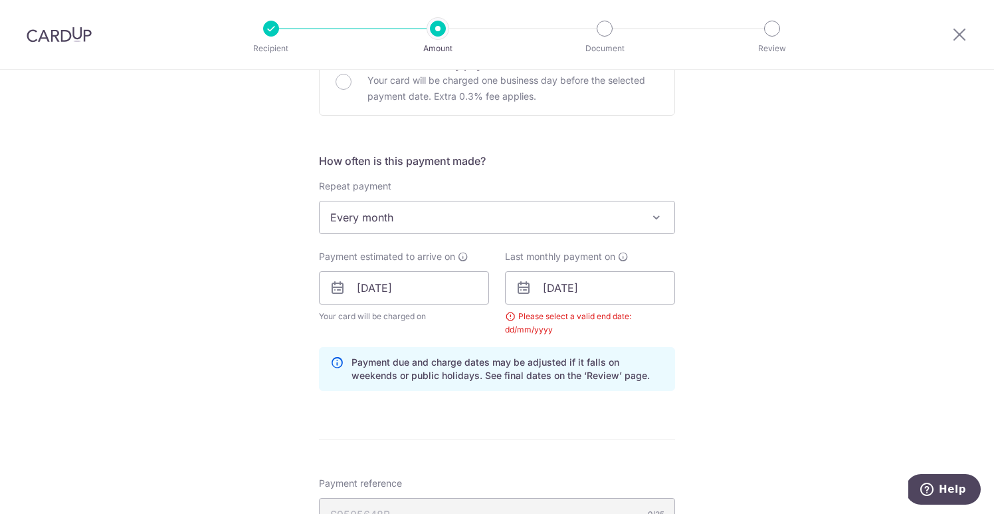
click at [586, 464] on form "Enter one-time or monthly payment amount SGD 551.91 551.91 The total tax paymen…" at bounding box center [497, 299] width 356 height 1211
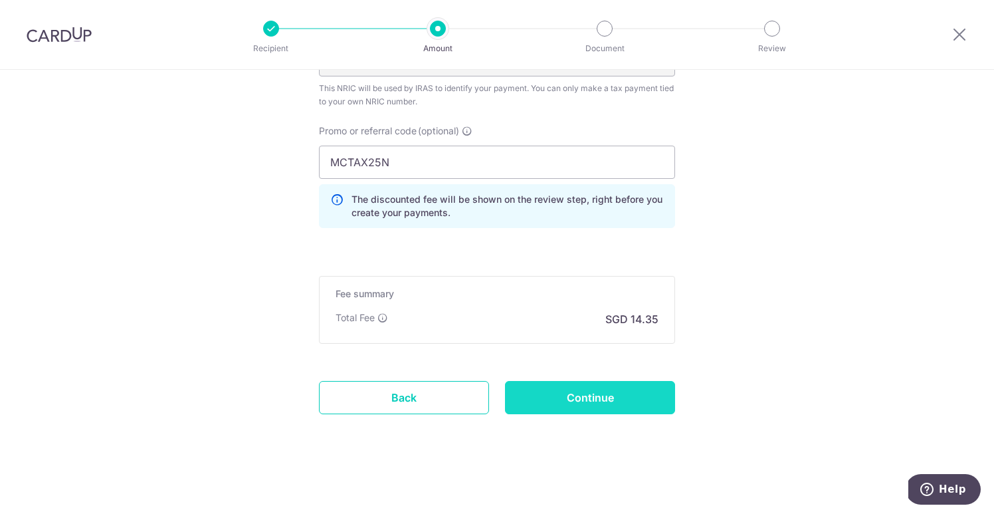
scroll to position [918, 0]
click at [575, 399] on input "Continue" at bounding box center [590, 397] width 170 height 33
type input "Update Schedule"
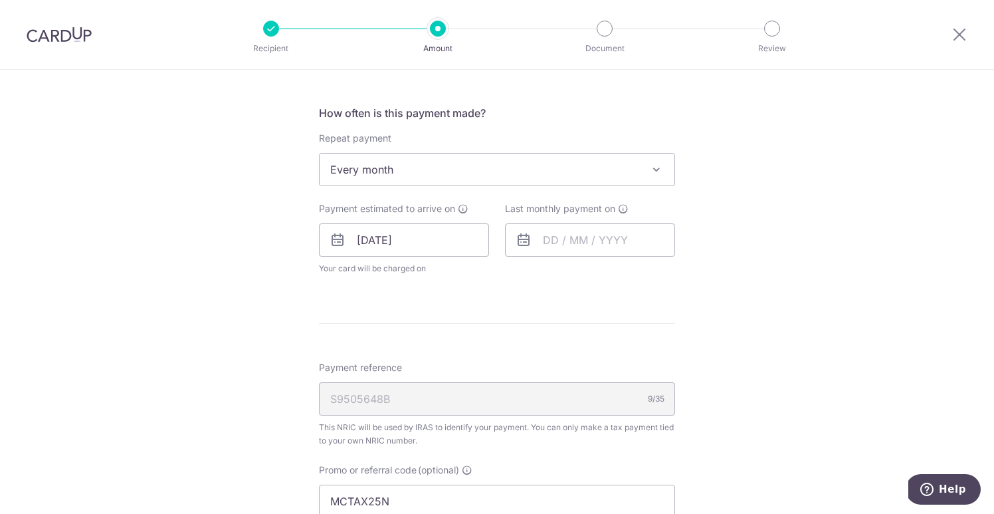
scroll to position [521, 0]
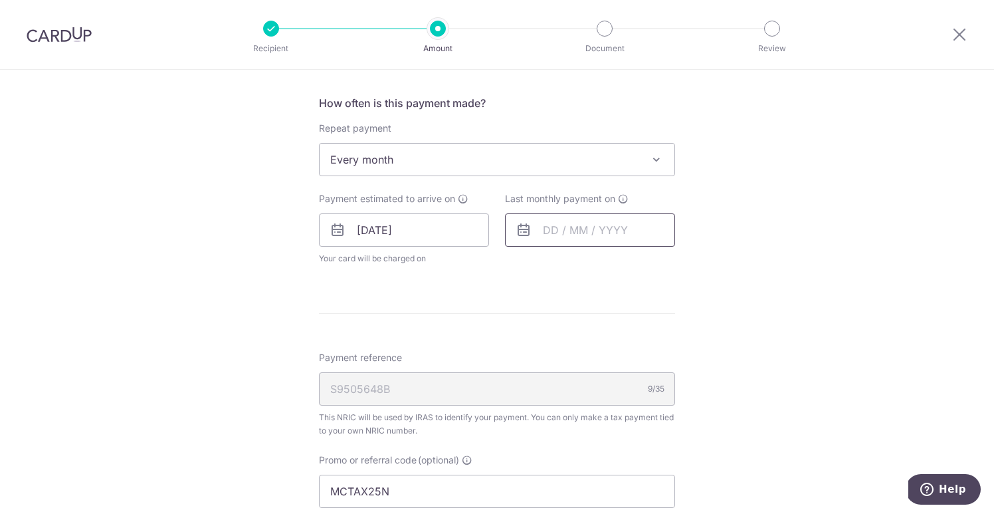
click at [557, 232] on input "text" at bounding box center [590, 229] width 170 height 33
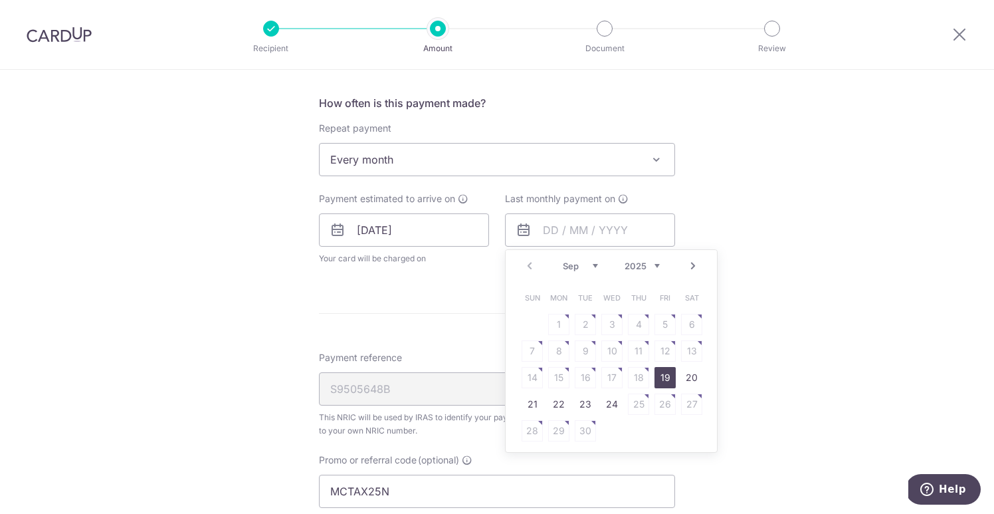
click at [691, 266] on link "Next" at bounding box center [693, 266] width 16 height 16
click at [690, 266] on link "Next" at bounding box center [693, 266] width 16 height 16
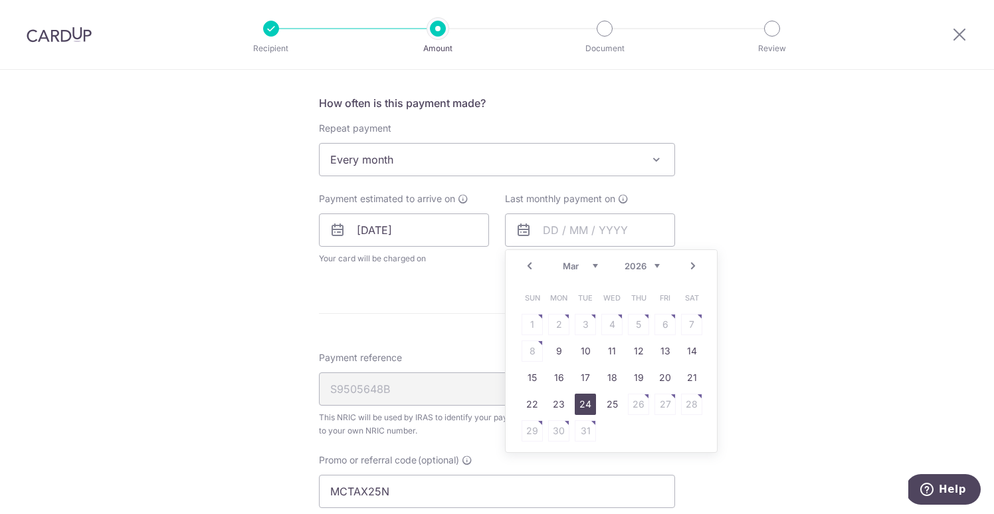
click at [583, 404] on link "24" at bounding box center [585, 403] width 21 height 21
type input "[DATE]"
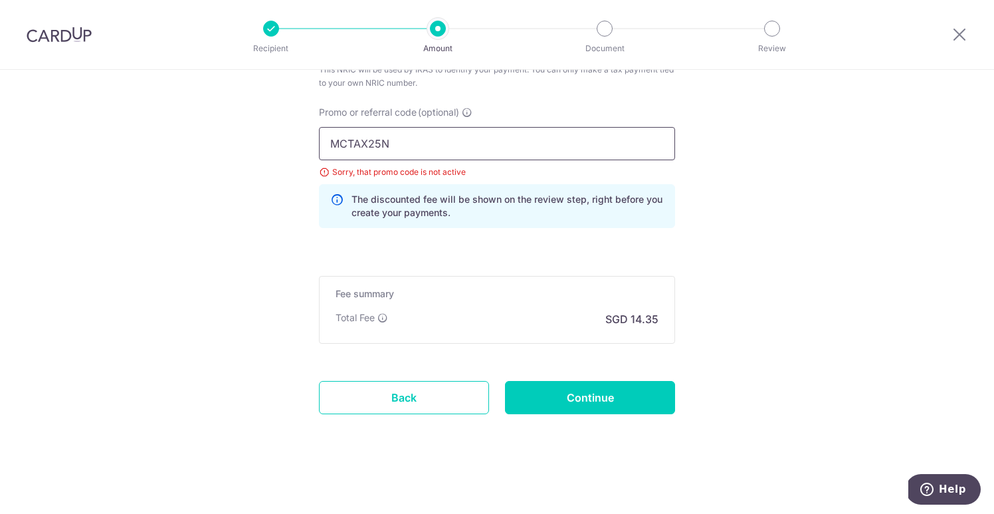
scroll to position [923, 0]
click at [502, 138] on input "MCTAX25N" at bounding box center [497, 143] width 356 height 33
paste input "text"
type input "MCTAX25"
click at [573, 386] on input "Continue" at bounding box center [590, 397] width 170 height 33
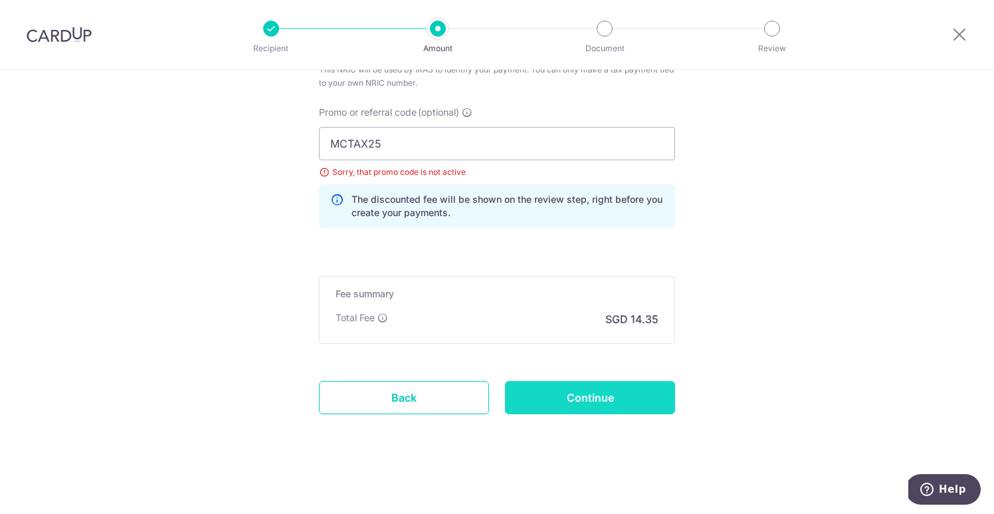
type input "Update Schedule"
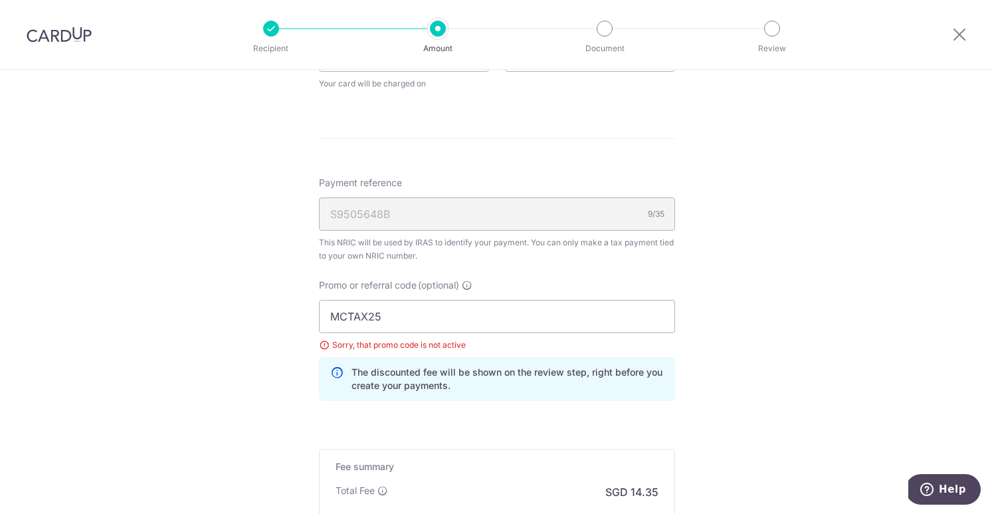
scroll to position [651, 0]
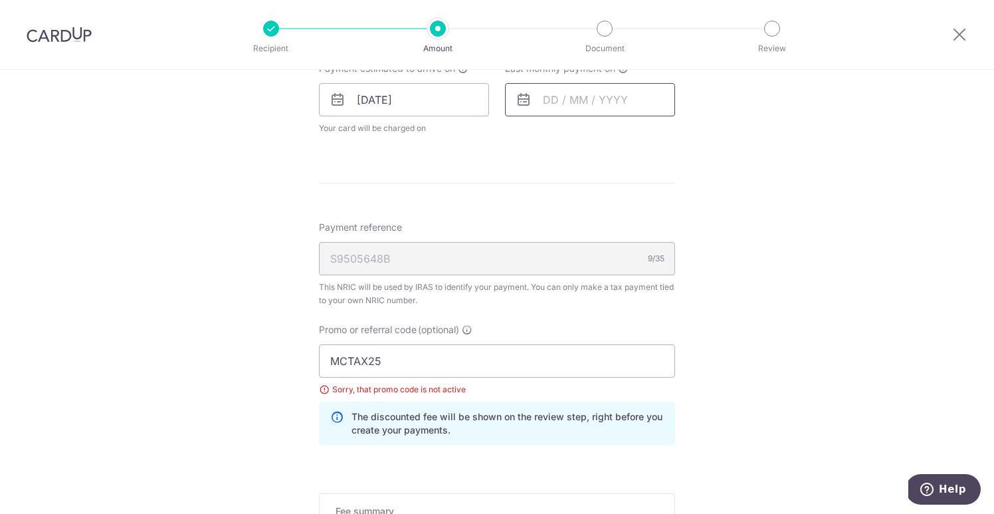
click at [587, 92] on input "text" at bounding box center [590, 99] width 170 height 33
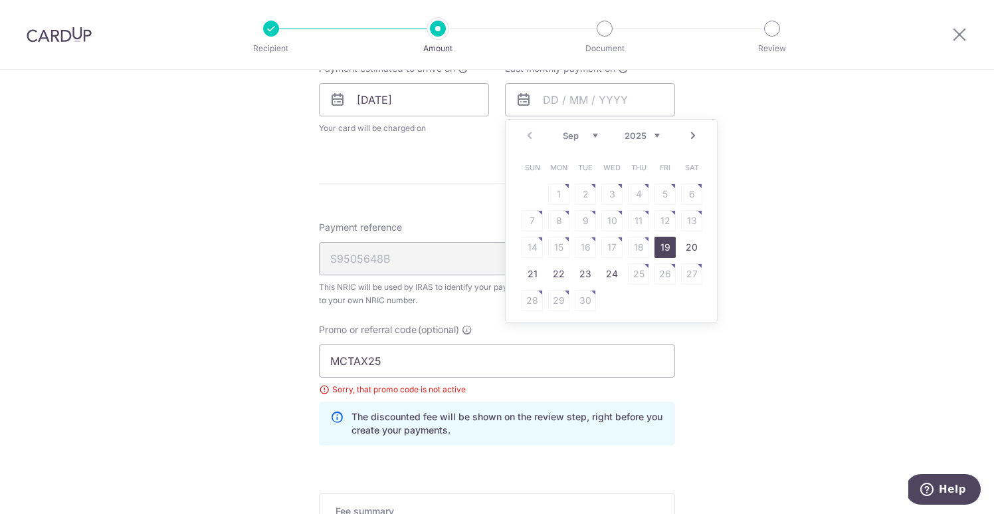
click at [688, 137] on link "Next" at bounding box center [693, 136] width 16 height 16
click at [630, 228] on table "Sun Mon Tue Wed Thu Fri Sat 1 2 3 4 5 6 7 8 9 10 11 12 13 14 15 16 17 18 19 20 …" at bounding box center [612, 233] width 186 height 159
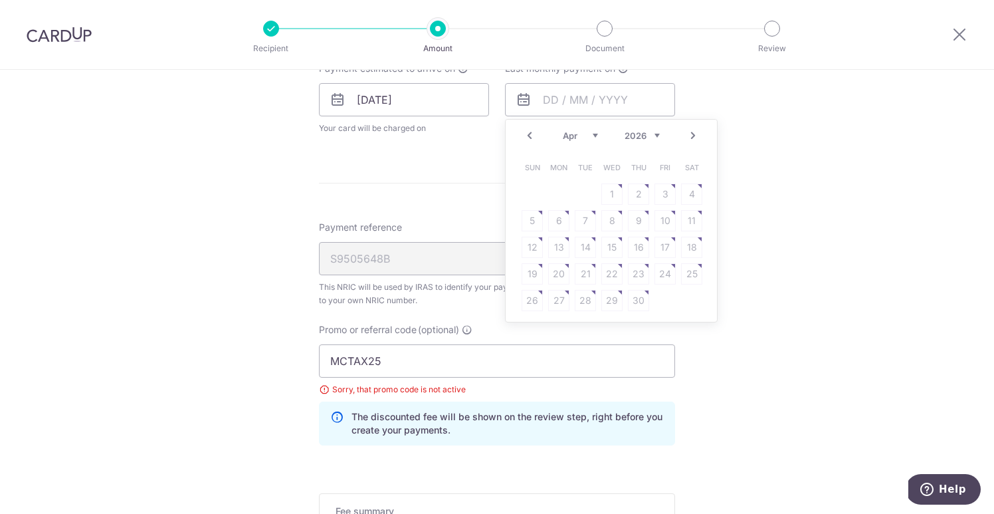
click at [526, 140] on link "Prev" at bounding box center [530, 136] width 16 height 16
click at [585, 278] on link "24" at bounding box center [585, 273] width 21 height 21
type input "[DATE]"
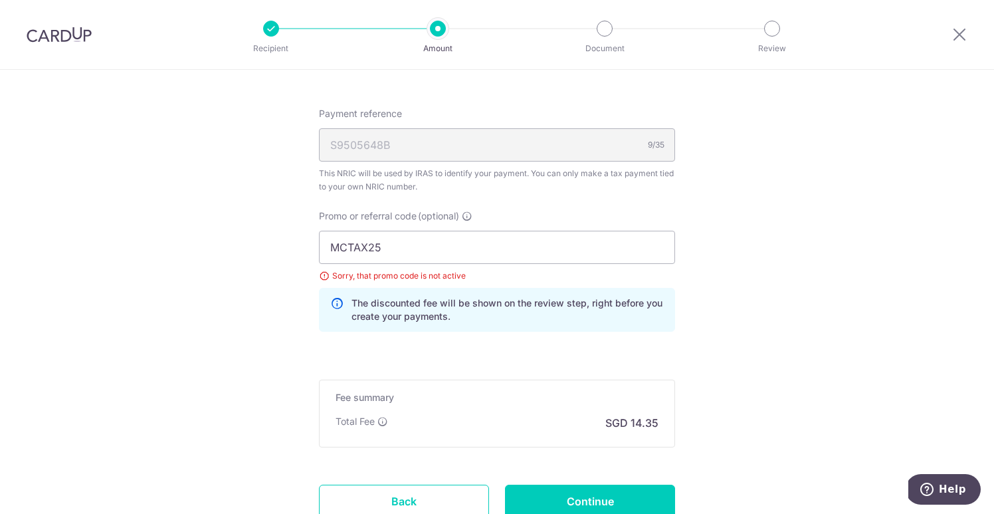
scroll to position [837, 0]
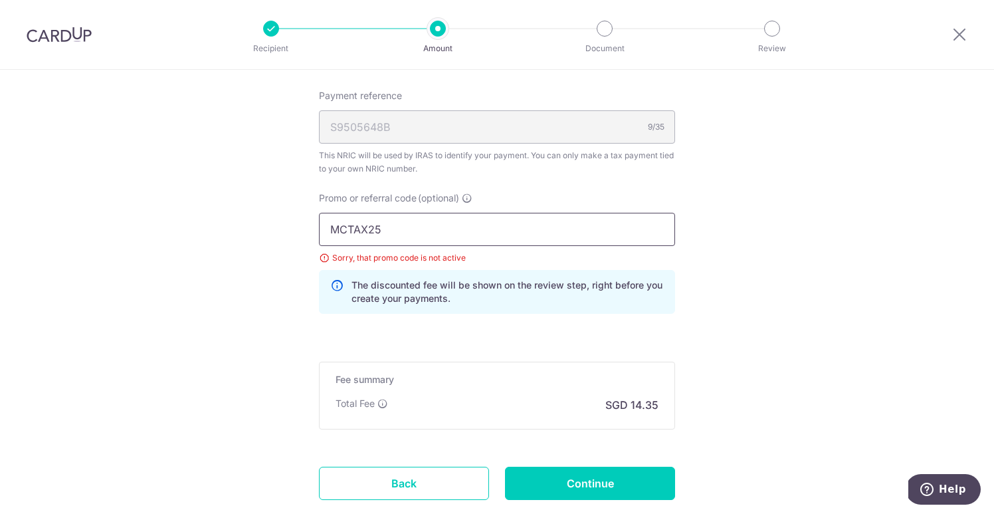
click at [474, 232] on input "MCTAX25" at bounding box center [497, 229] width 356 height 33
paste input "VTAX25ONE"
type input "VTAX25ONE"
click at [576, 485] on input "Continue" at bounding box center [590, 483] width 170 height 33
type input "Update Schedule"
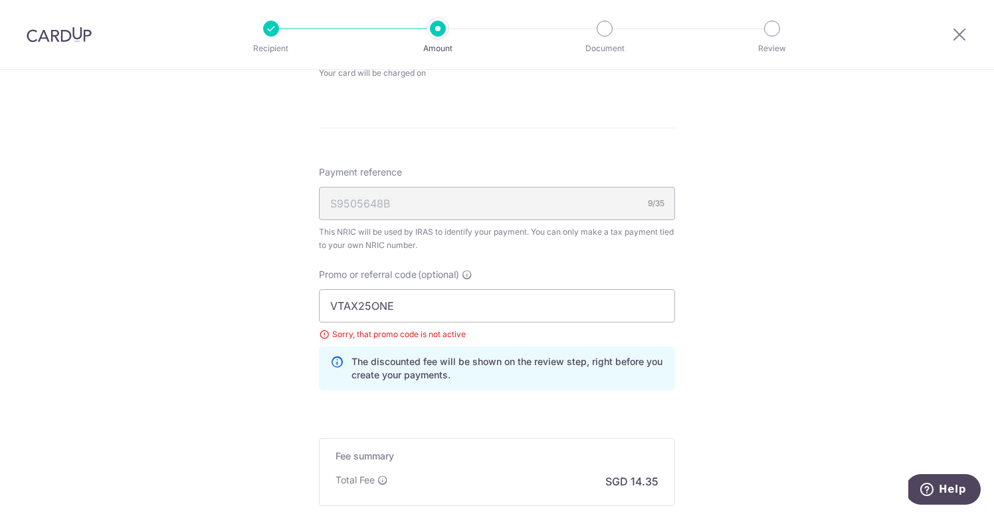
scroll to position [690, 0]
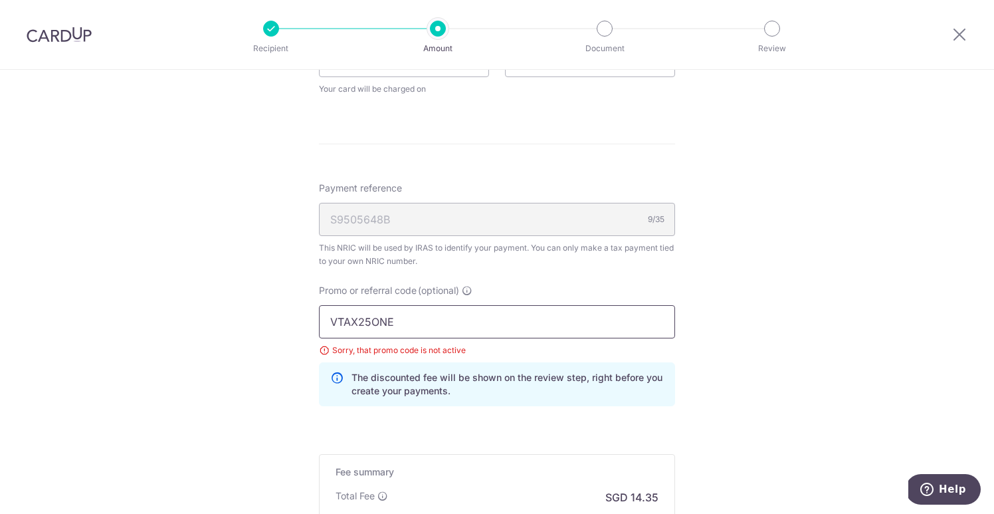
click at [400, 313] on input "VTAX25ONE" at bounding box center [497, 321] width 356 height 33
paste input "MLTAX25R"
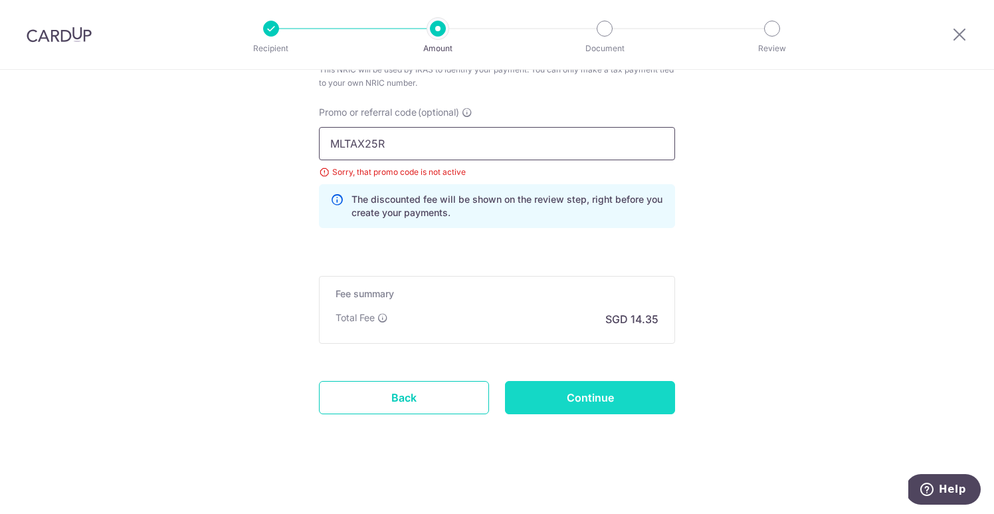
scroll to position [869, 0]
type input "MLTAX25R"
click at [532, 400] on input "Continue" at bounding box center [590, 397] width 170 height 33
type input "Update Schedule"
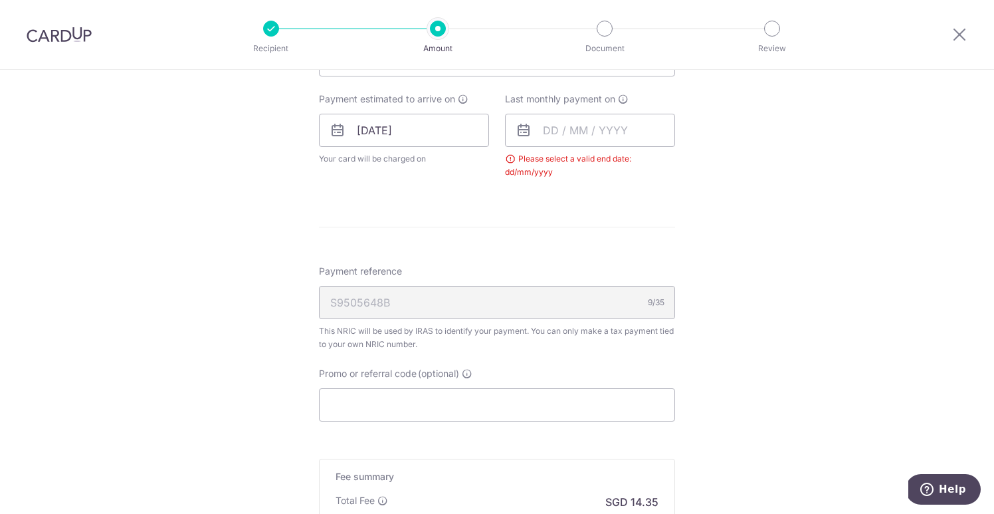
scroll to position [562, 0]
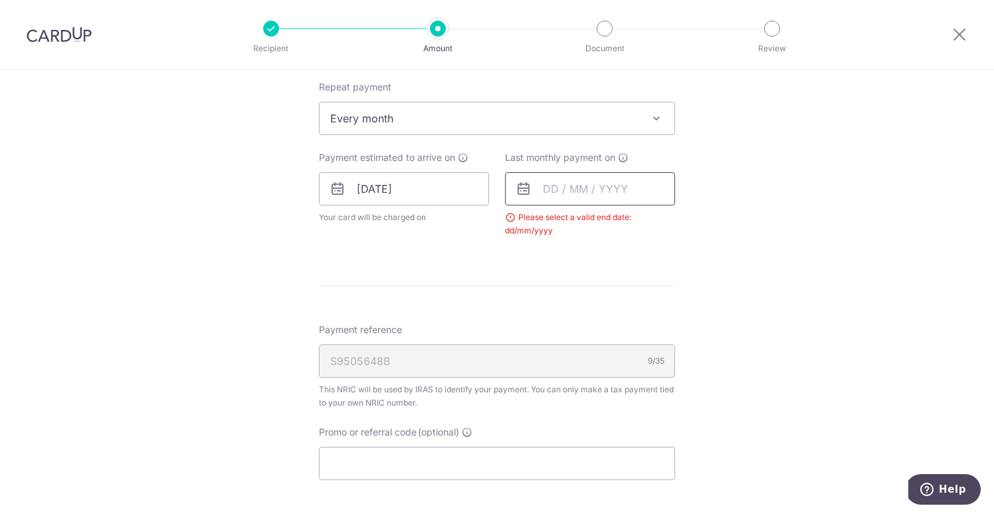
click at [584, 201] on input "text" at bounding box center [590, 188] width 170 height 33
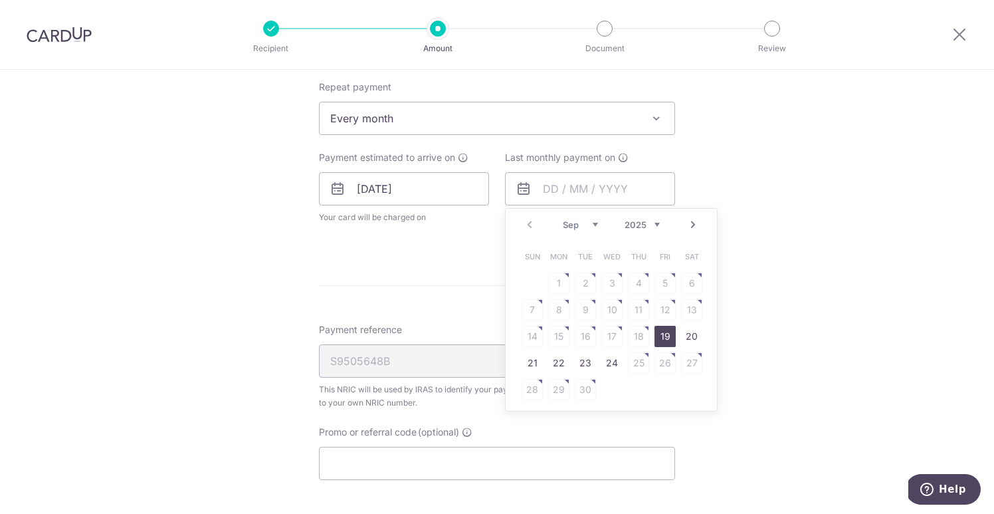
click at [692, 222] on link "Next" at bounding box center [693, 225] width 16 height 16
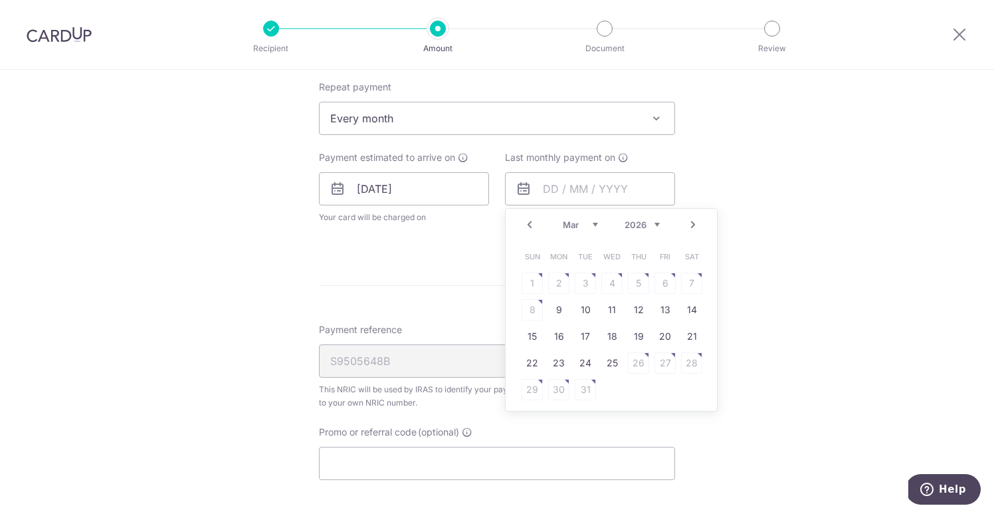
click at [692, 222] on link "Next" at bounding box center [693, 225] width 16 height 16
click at [532, 219] on link "Prev" at bounding box center [530, 225] width 16 height 16
click at [587, 363] on link "24" at bounding box center [585, 362] width 21 height 21
type input "[DATE]"
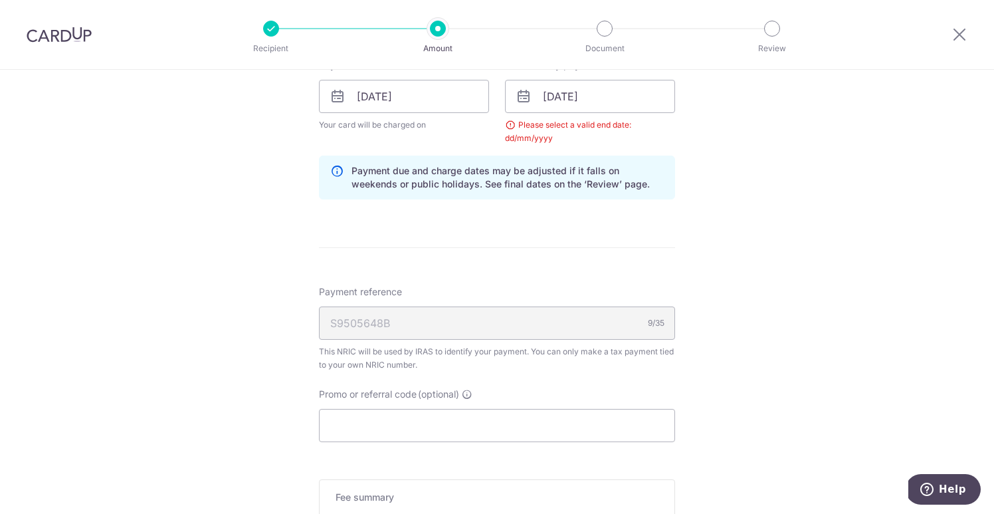
scroll to position [660, 0]
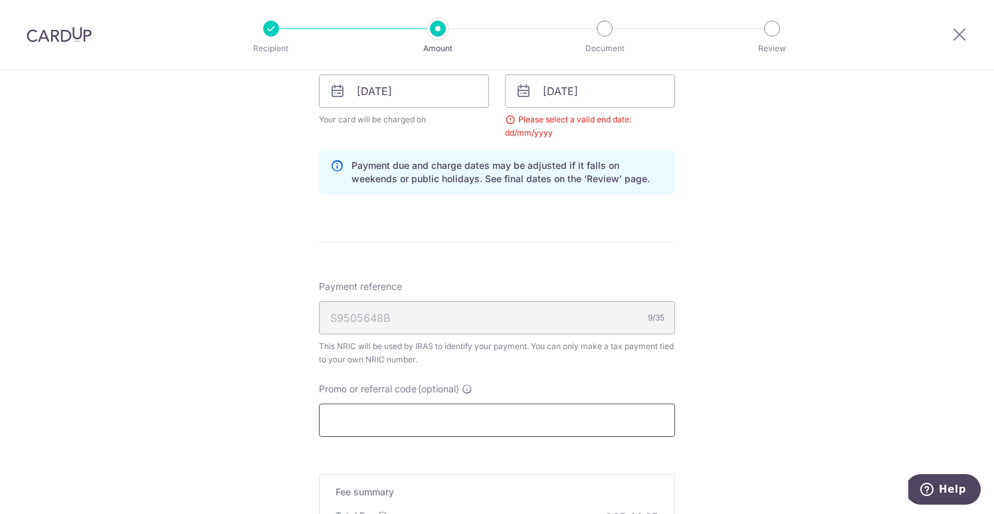
click at [494, 421] on input "Promo or referral code (optional)" at bounding box center [497, 419] width 356 height 33
paste input "MLTAX25R"
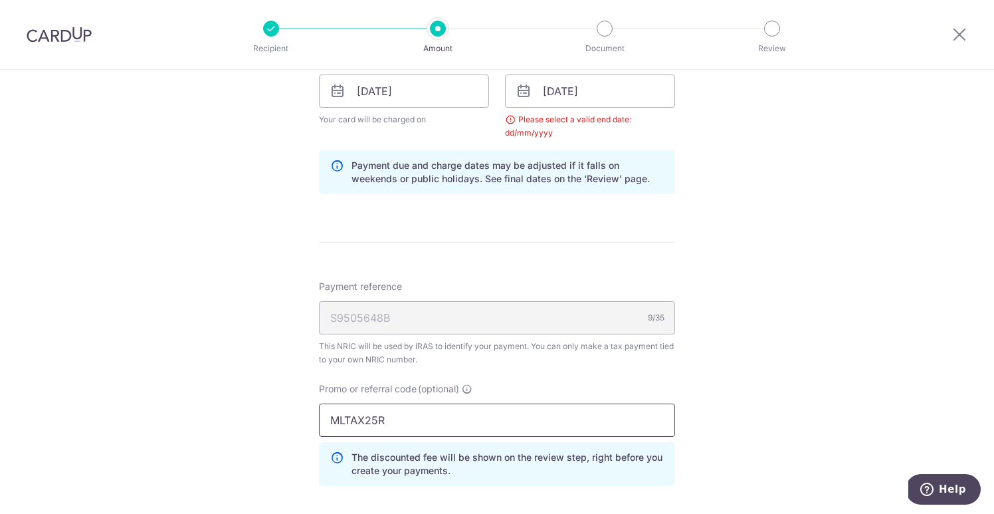
type input "MLTAX25R"
click at [758, 348] on div "Tell us more about your payment Enter one-time or monthly payment amount SGD 55…" at bounding box center [497, 91] width 994 height 1362
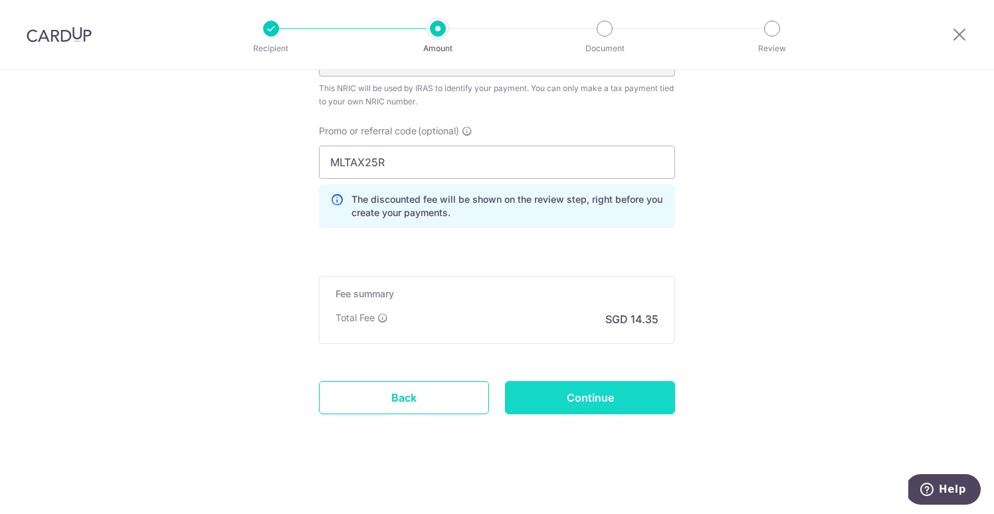
scroll to position [918, 0]
click at [605, 403] on input "Continue" at bounding box center [590, 397] width 170 height 33
type input "Update Schedule"
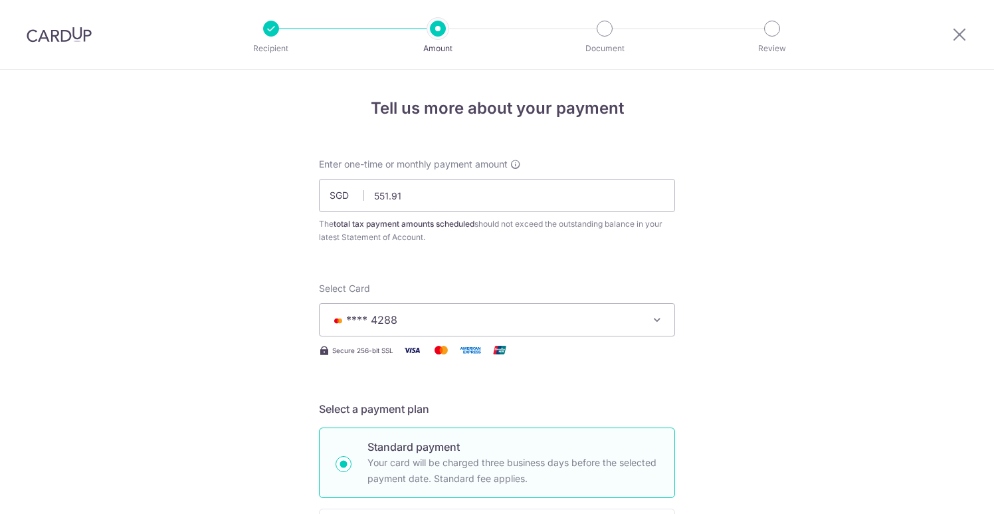
scroll to position [869, 0]
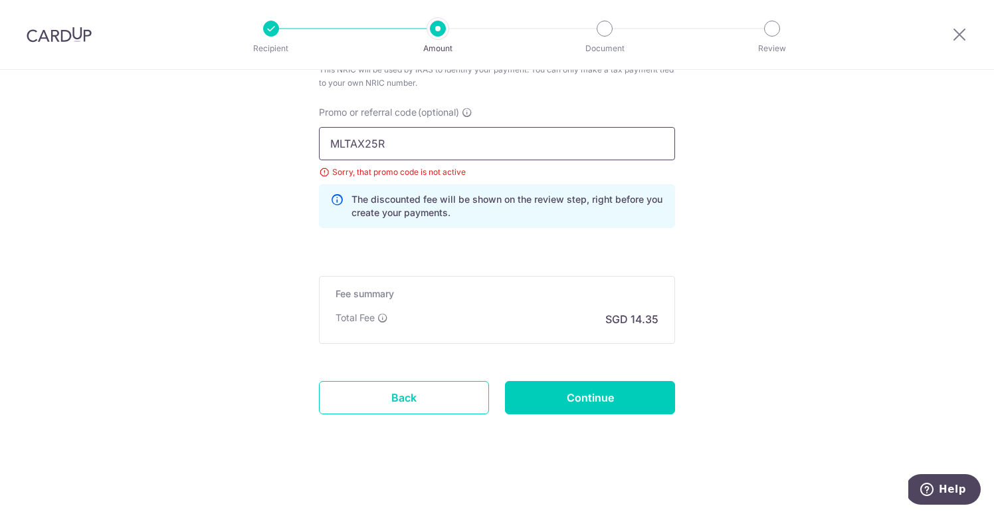
click at [442, 148] on input "MLTAX25R" at bounding box center [497, 143] width 356 height 33
paste input "REC185"
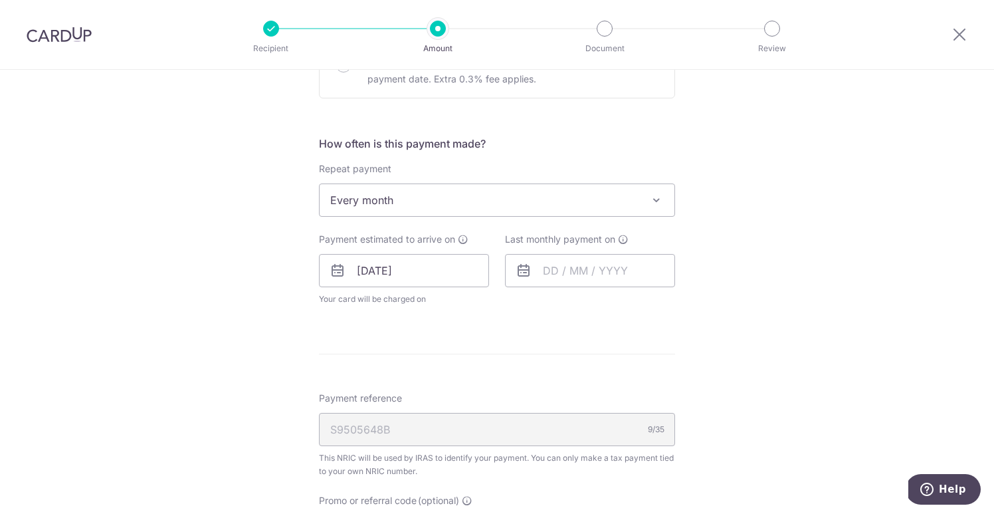
scroll to position [469, 0]
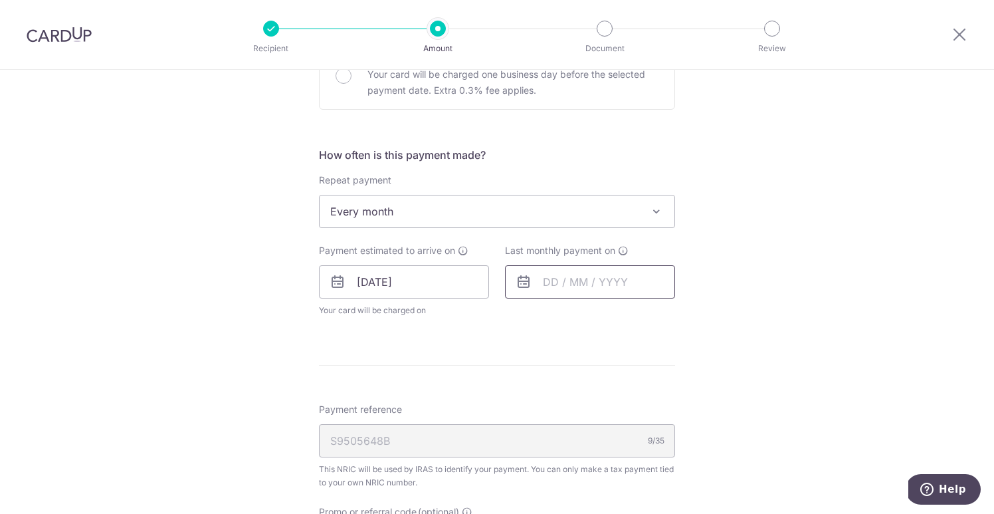
type input "REC185"
click at [598, 274] on input "text" at bounding box center [590, 281] width 170 height 33
click at [689, 318] on link "Next" at bounding box center [693, 318] width 16 height 16
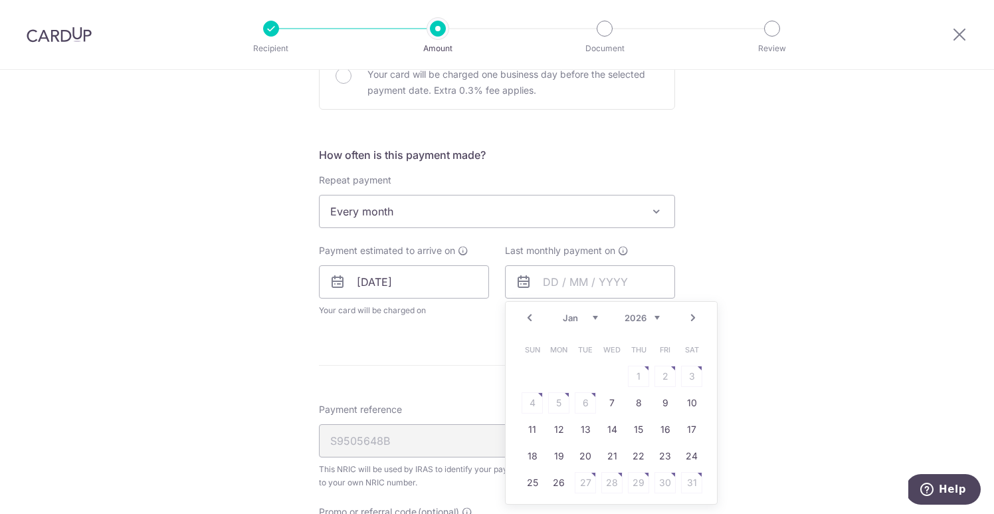
click at [689, 318] on link "Next" at bounding box center [693, 318] width 16 height 16
click at [583, 456] on link "24" at bounding box center [585, 455] width 21 height 21
type input "[DATE]"
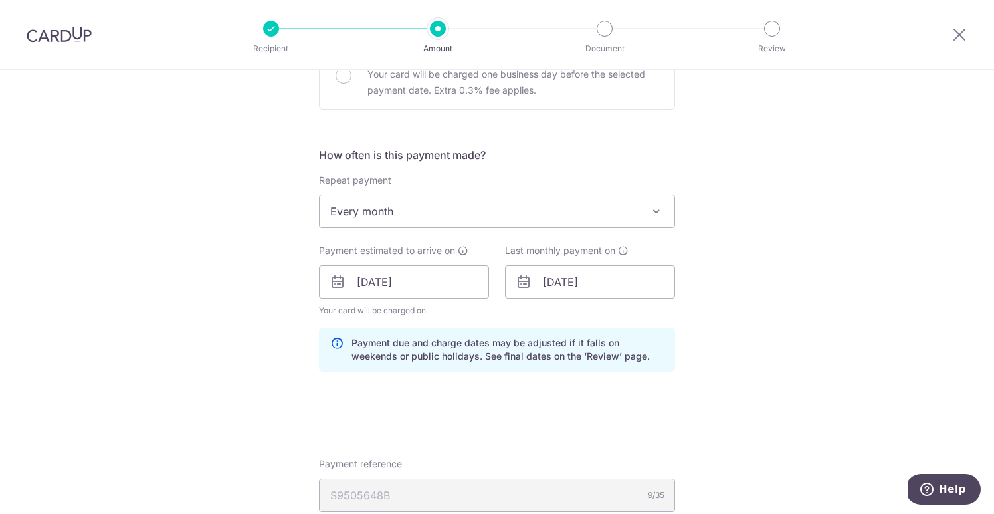
scroll to position [884, 0]
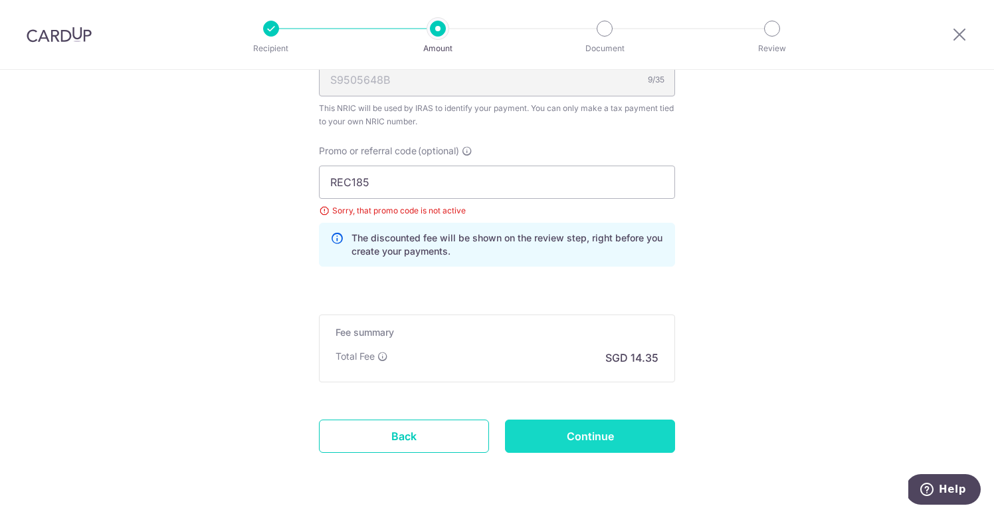
click at [591, 447] on input "Continue" at bounding box center [590, 435] width 170 height 33
type input "Update Schedule"
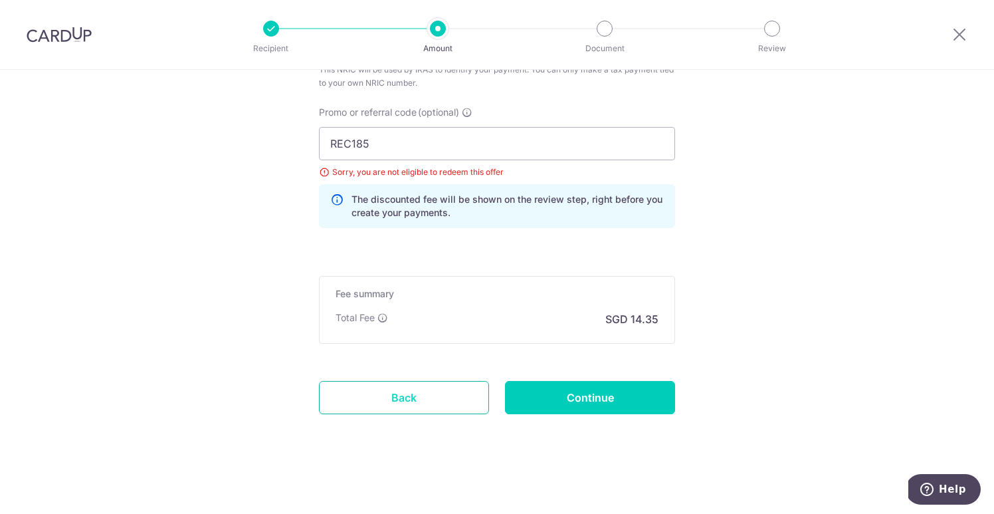
scroll to position [869, 0]
click at [416, 395] on link "Back" at bounding box center [404, 397] width 170 height 33
